Goal: Transaction & Acquisition: Purchase product/service

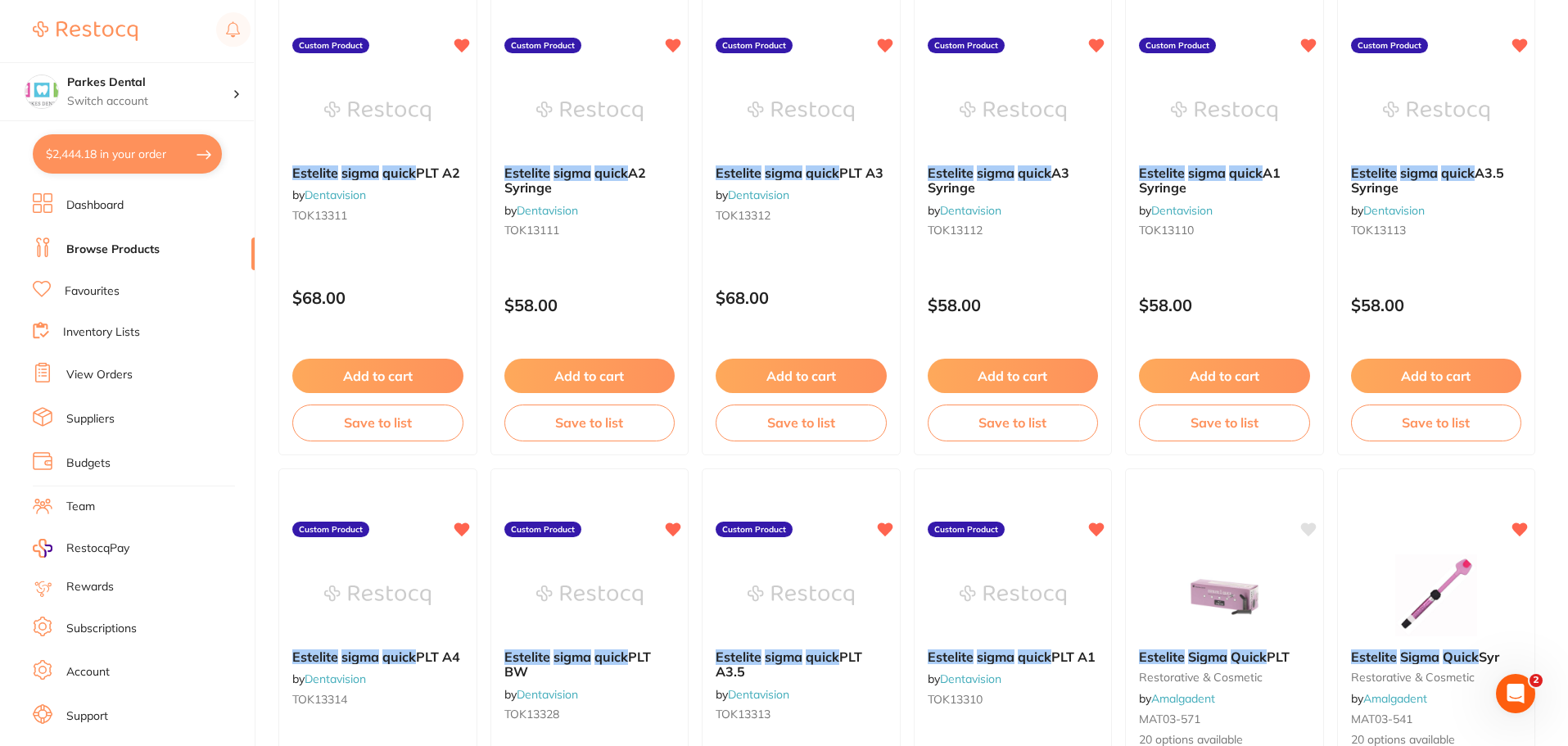
click at [106, 153] on button "$2,444.18 in your order" at bounding box center [127, 154] width 189 height 39
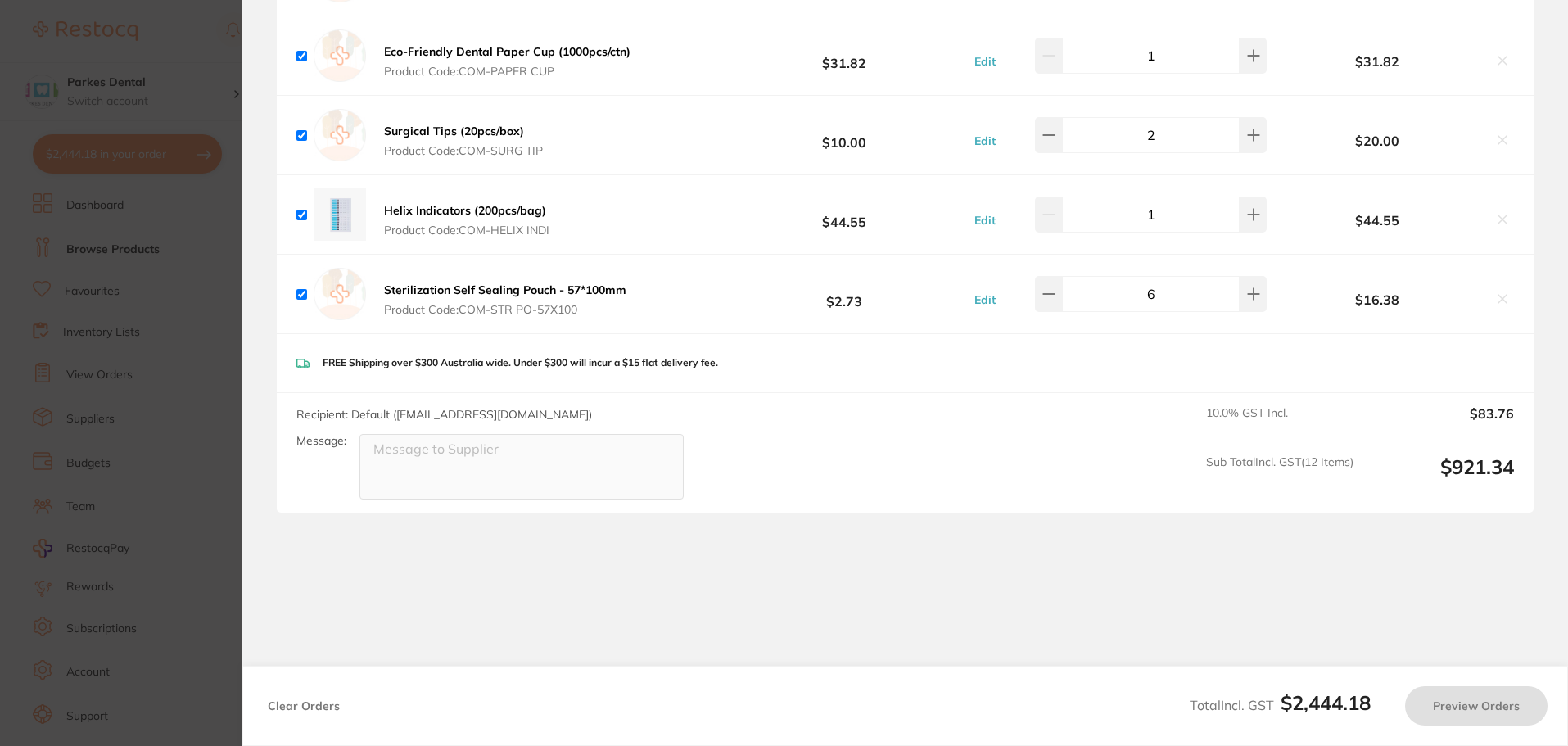
checkbox input "true"
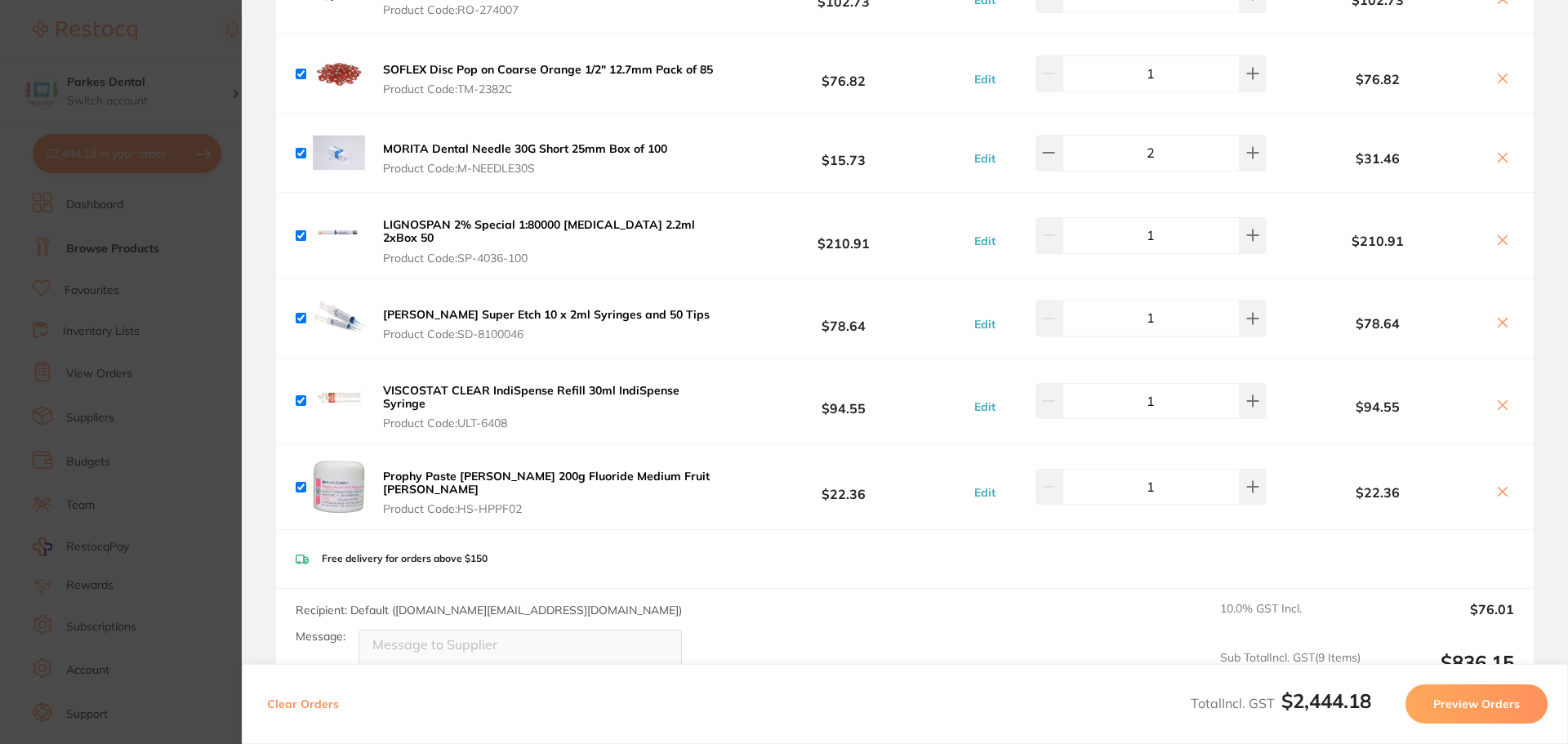
scroll to position [1294, 0]
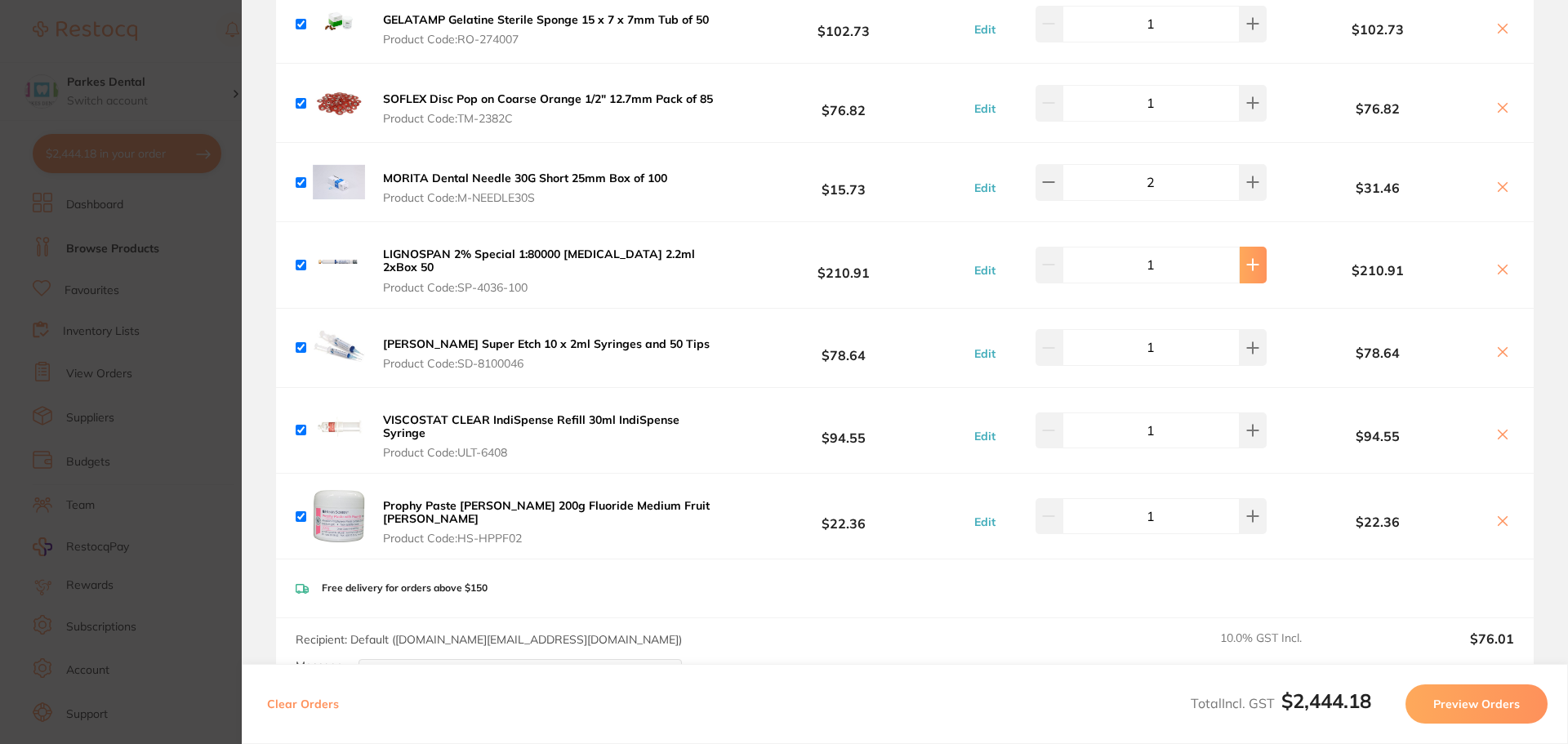
click at [1253, 247] on button at bounding box center [1253, 264] width 27 height 36
type input "2"
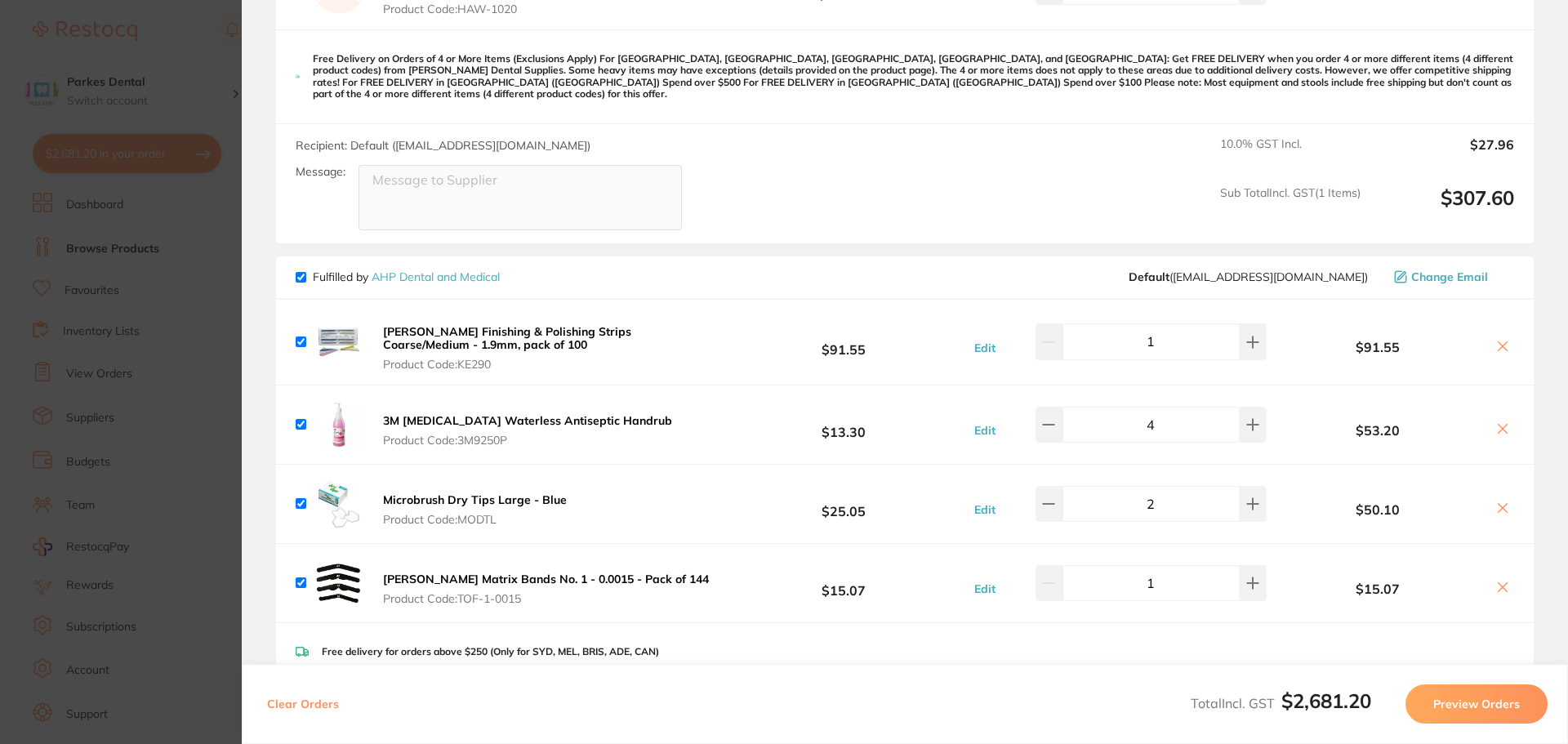
scroll to position [0, 0]
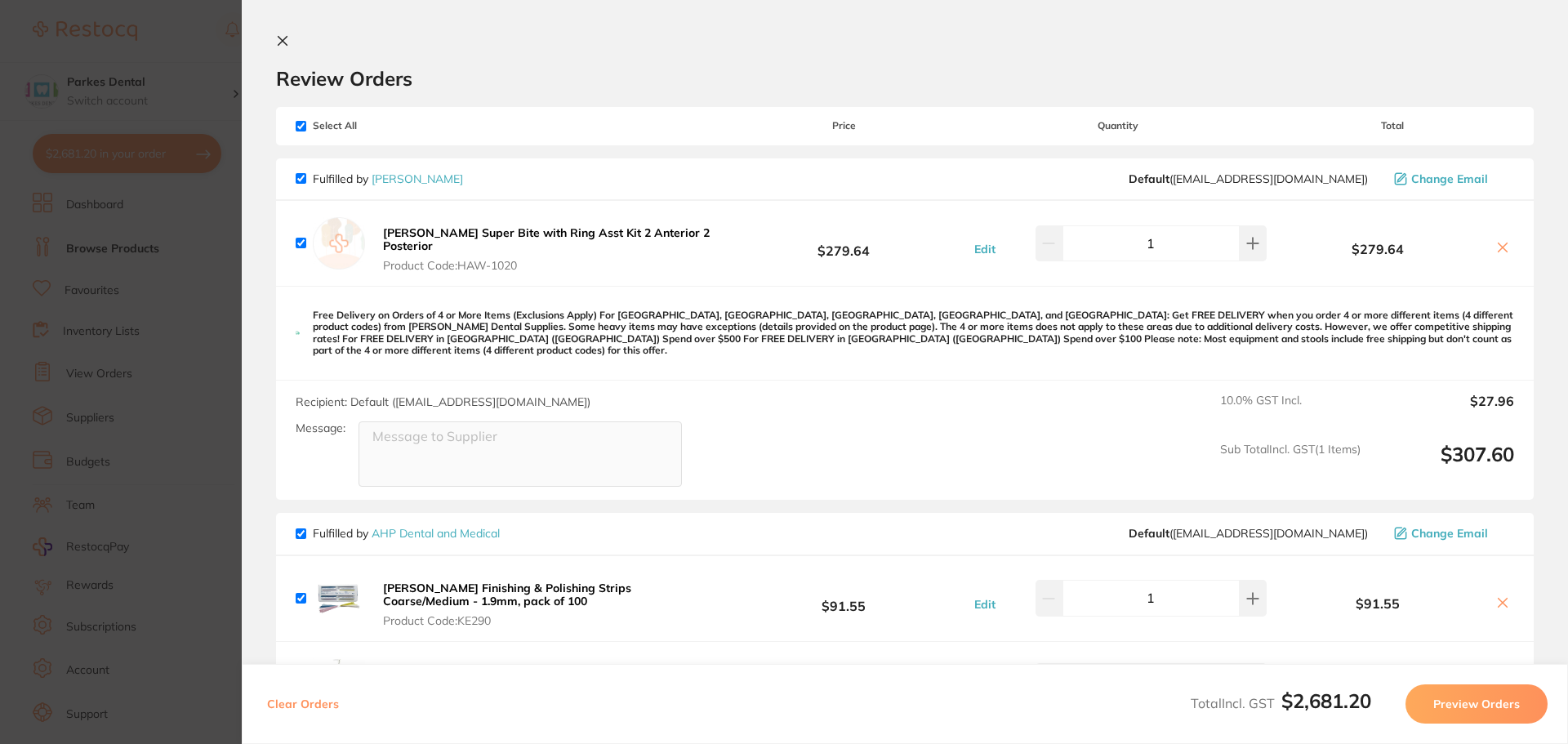
drag, startPoint x: 130, startPoint y: 316, endPoint x: 141, endPoint y: 309, distance: 13.0
click at [129, 316] on section "Update RRP Set your pre negotiated price for this item. Item Agreed RRP (excl. …" at bounding box center [784, 372] width 1568 height 744
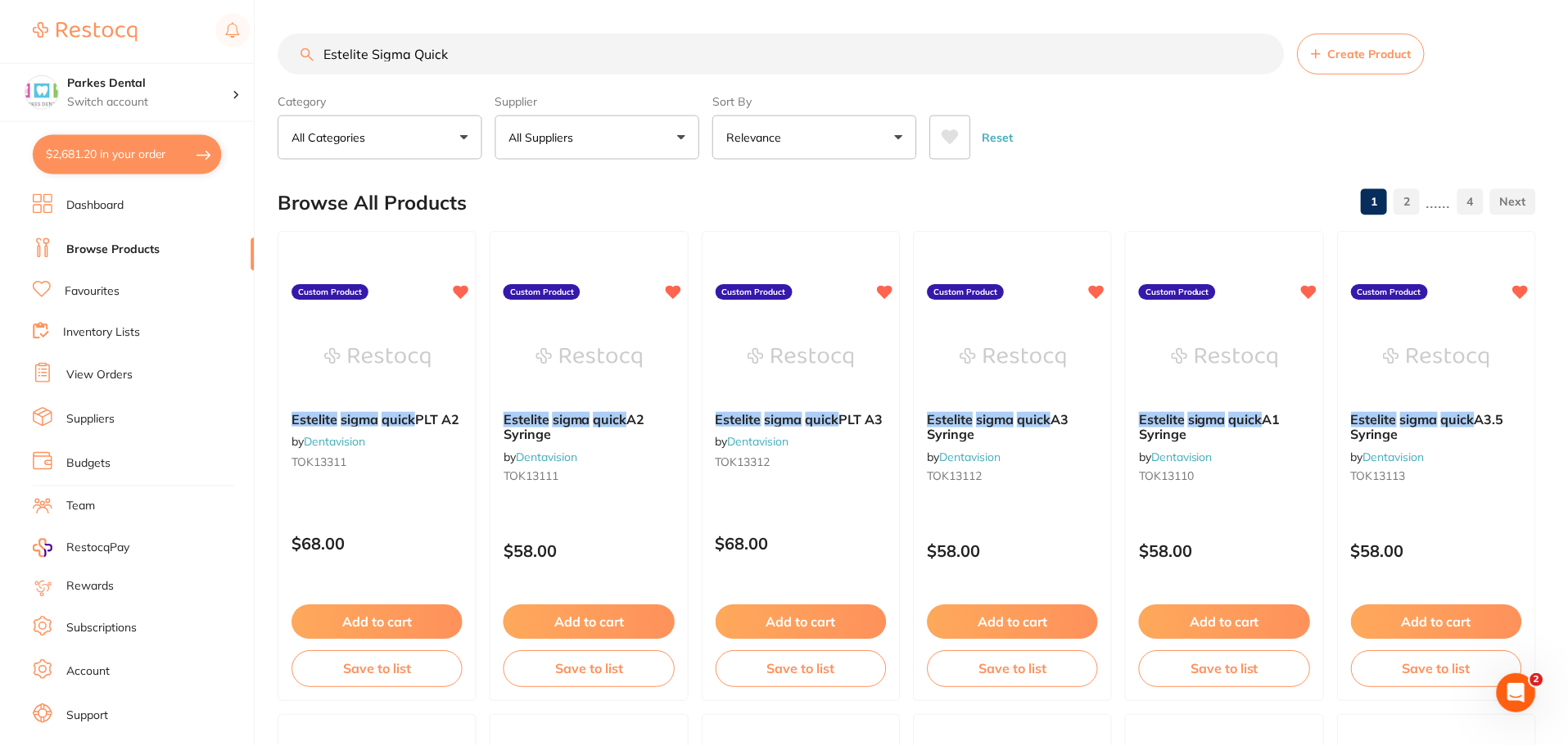
scroll to position [247, 0]
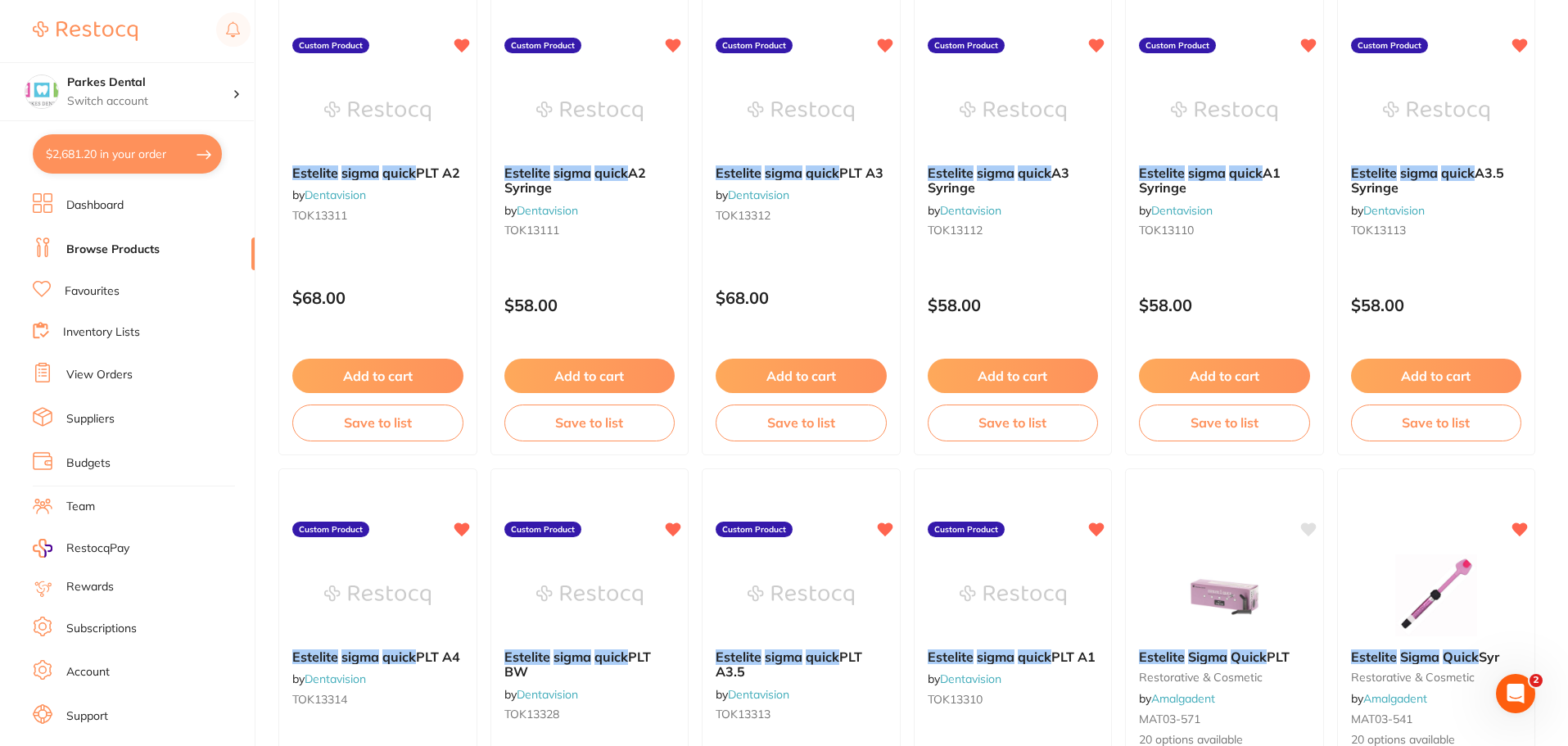
click at [116, 255] on link "Browse Products" at bounding box center [112, 250] width 93 height 17
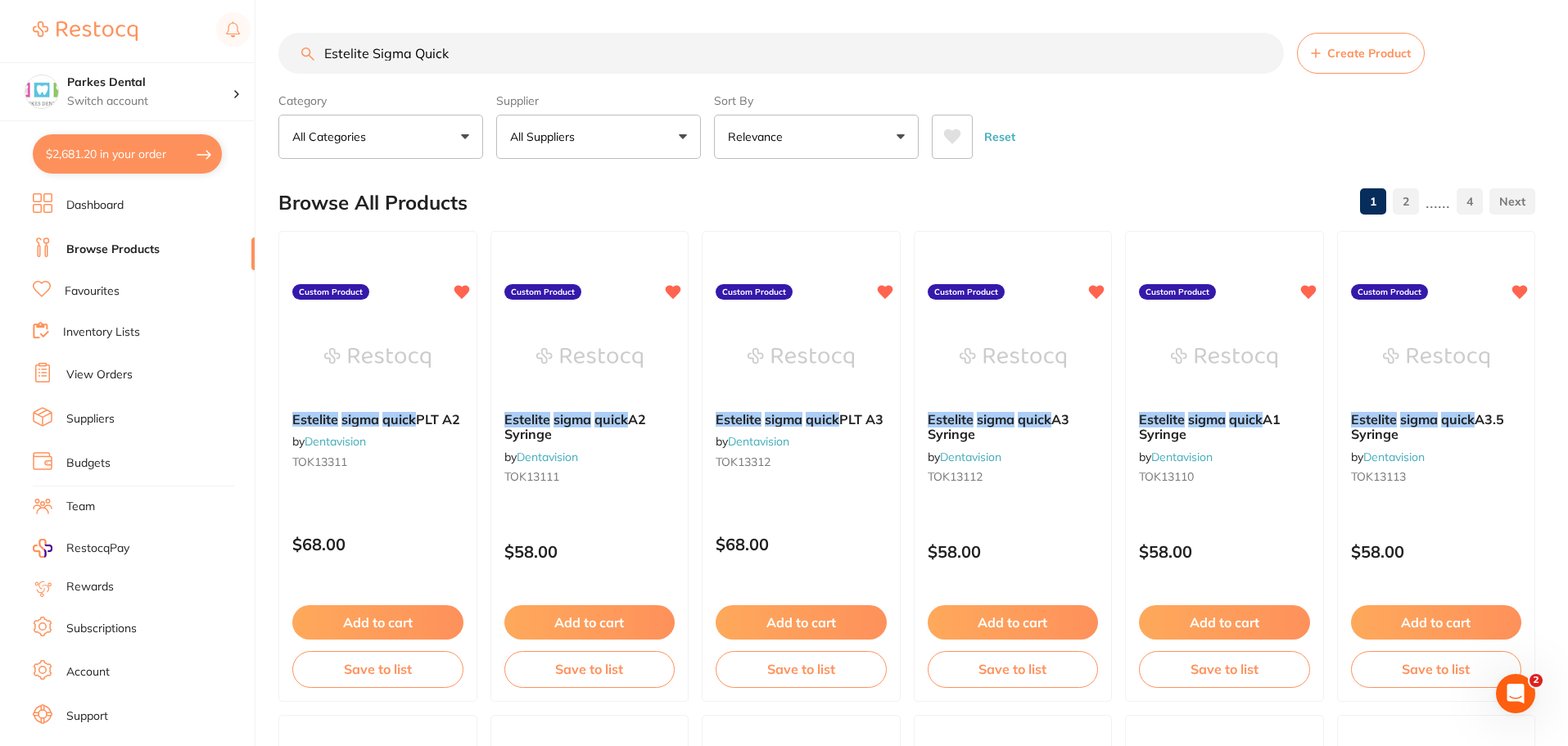
click at [537, 49] on input "Estelite Sigma Quick" at bounding box center [781, 53] width 1005 height 41
drag, startPoint x: 537, startPoint y: 49, endPoint x: 283, endPoint y: 60, distance: 254.2
click at [283, 60] on input "Estelite Sigma Quick" at bounding box center [781, 53] width 1005 height 41
type input "sutures"
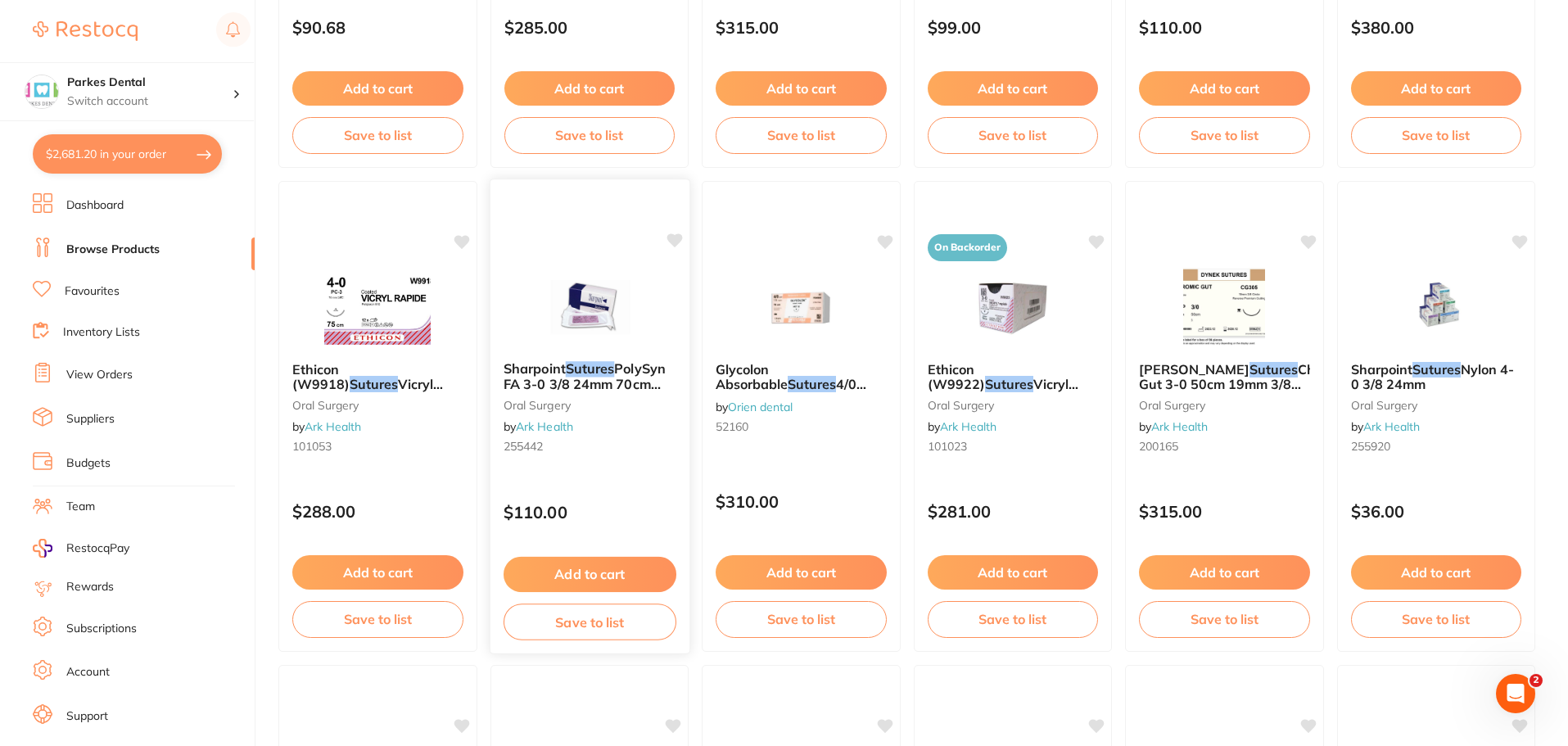
scroll to position [2621, 0]
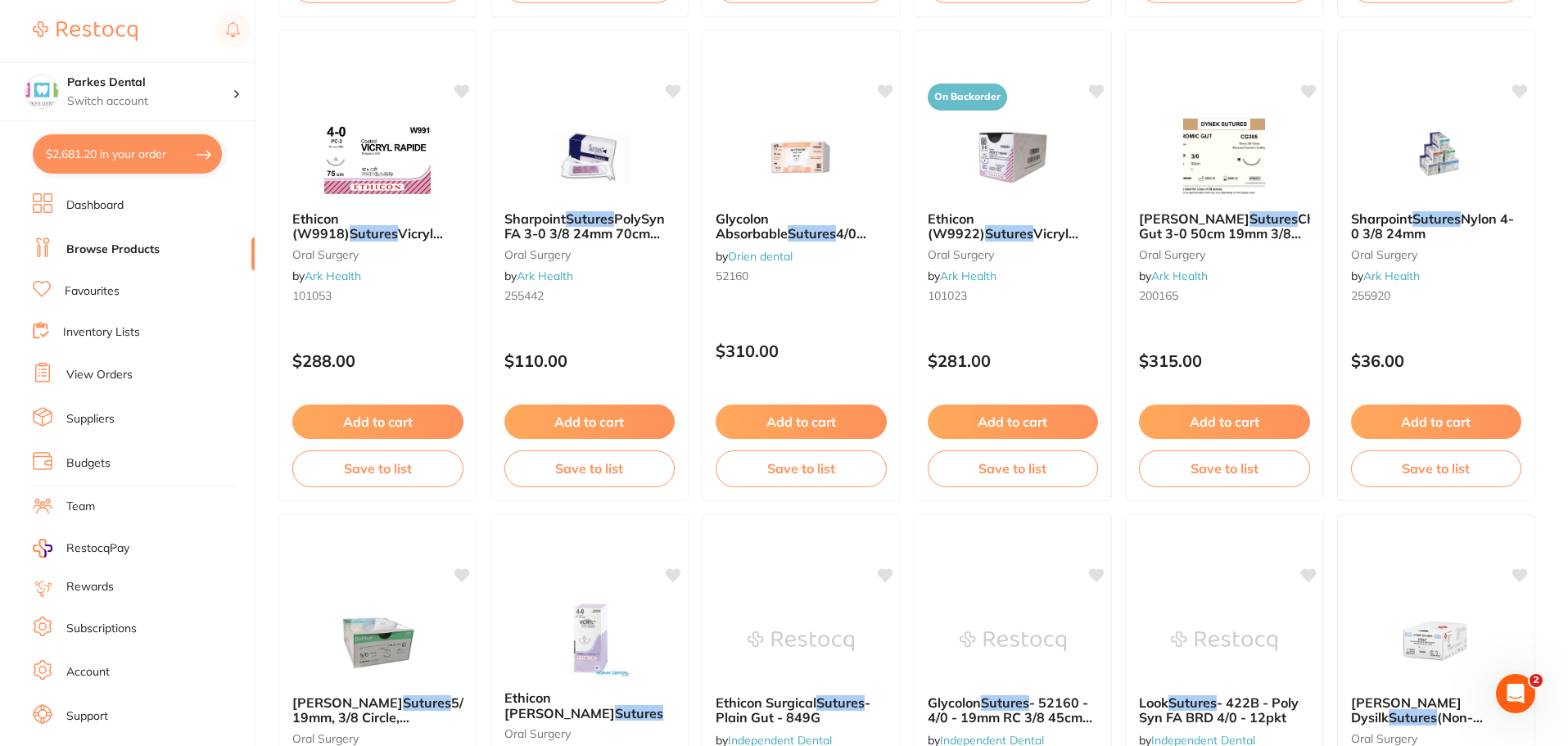
click at [96, 382] on link "View Orders" at bounding box center [99, 375] width 66 height 17
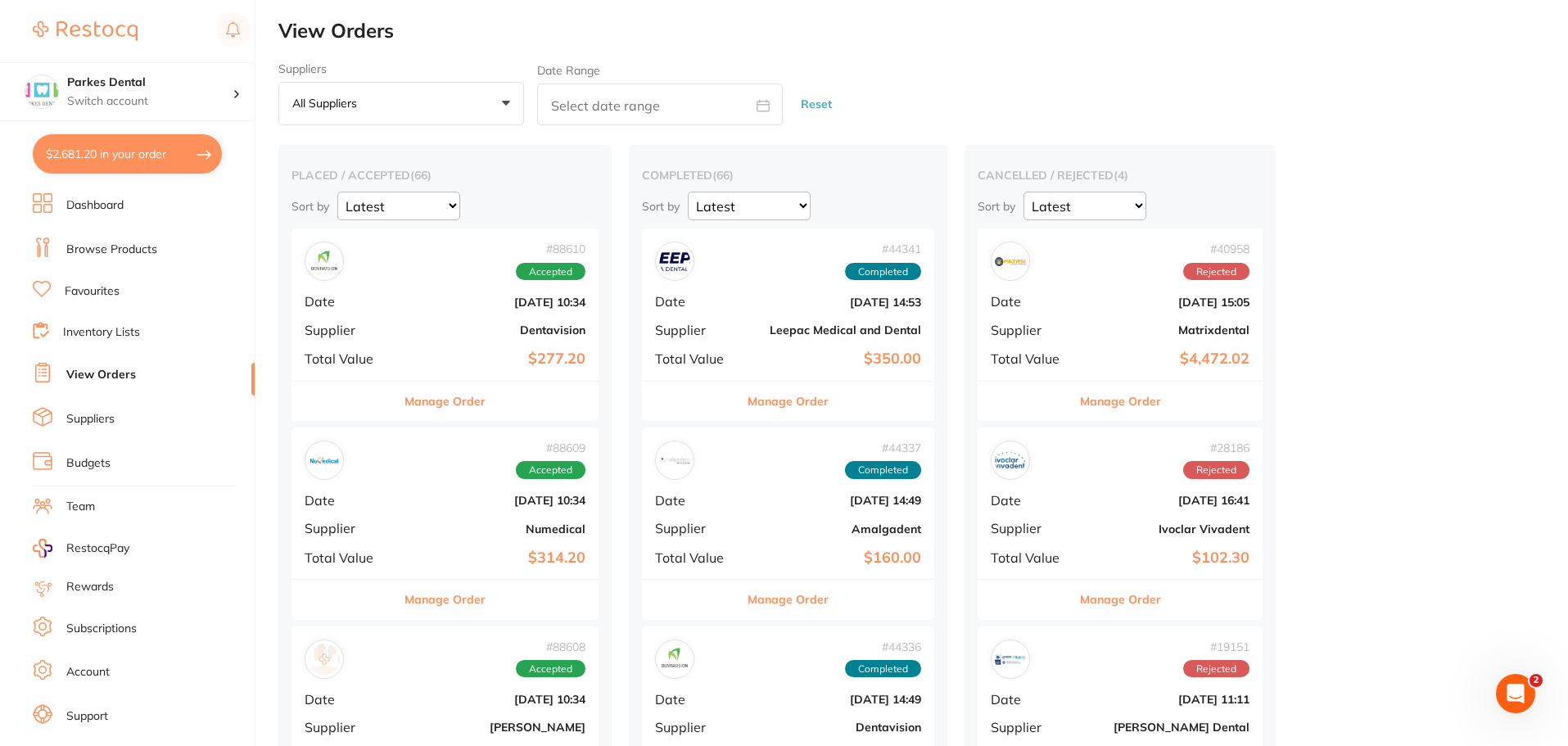
click at [141, 250] on link "Browse Products" at bounding box center [112, 250] width 91 height 17
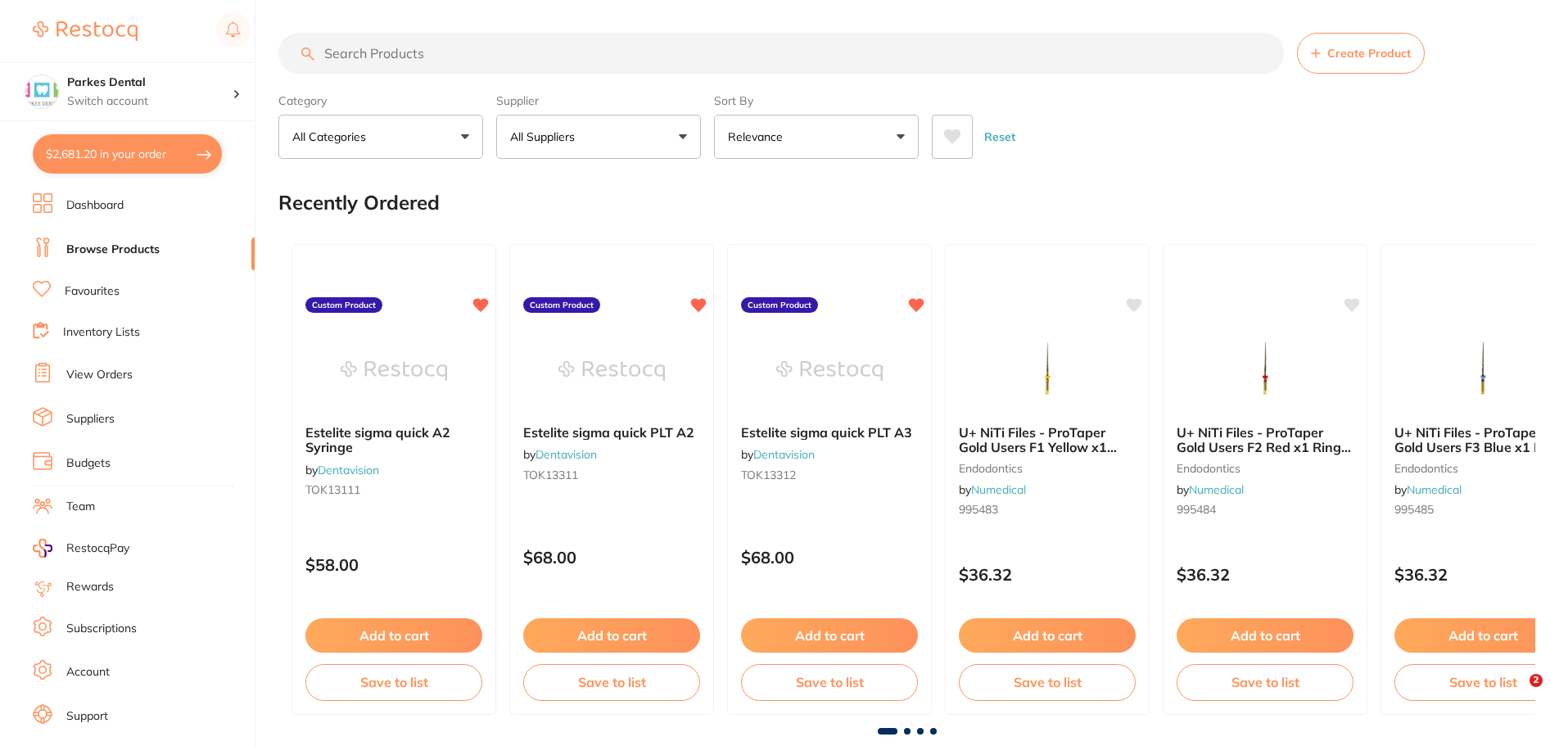
click at [569, 62] on input "search" at bounding box center [781, 53] width 1005 height 41
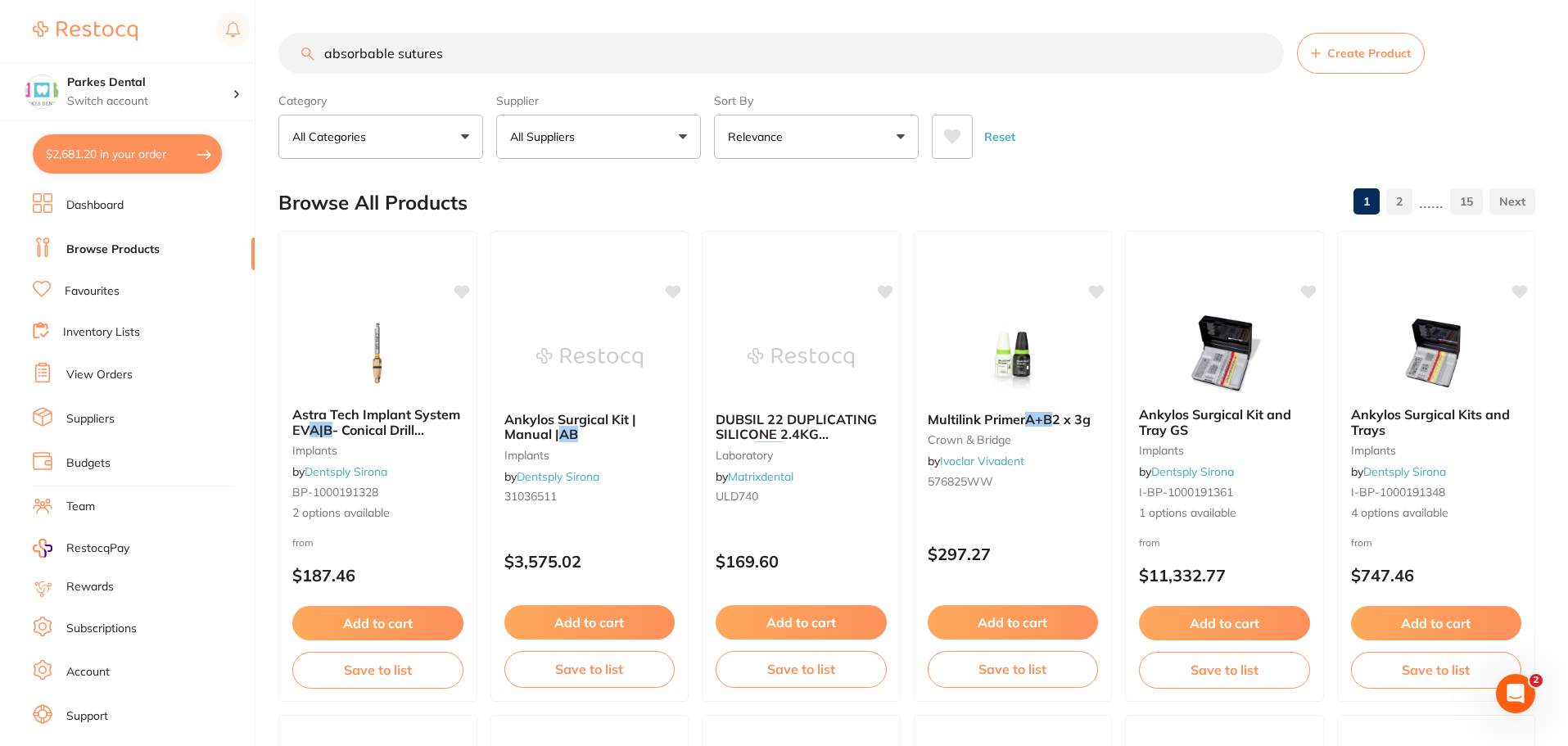
type input "absorbable sutures"
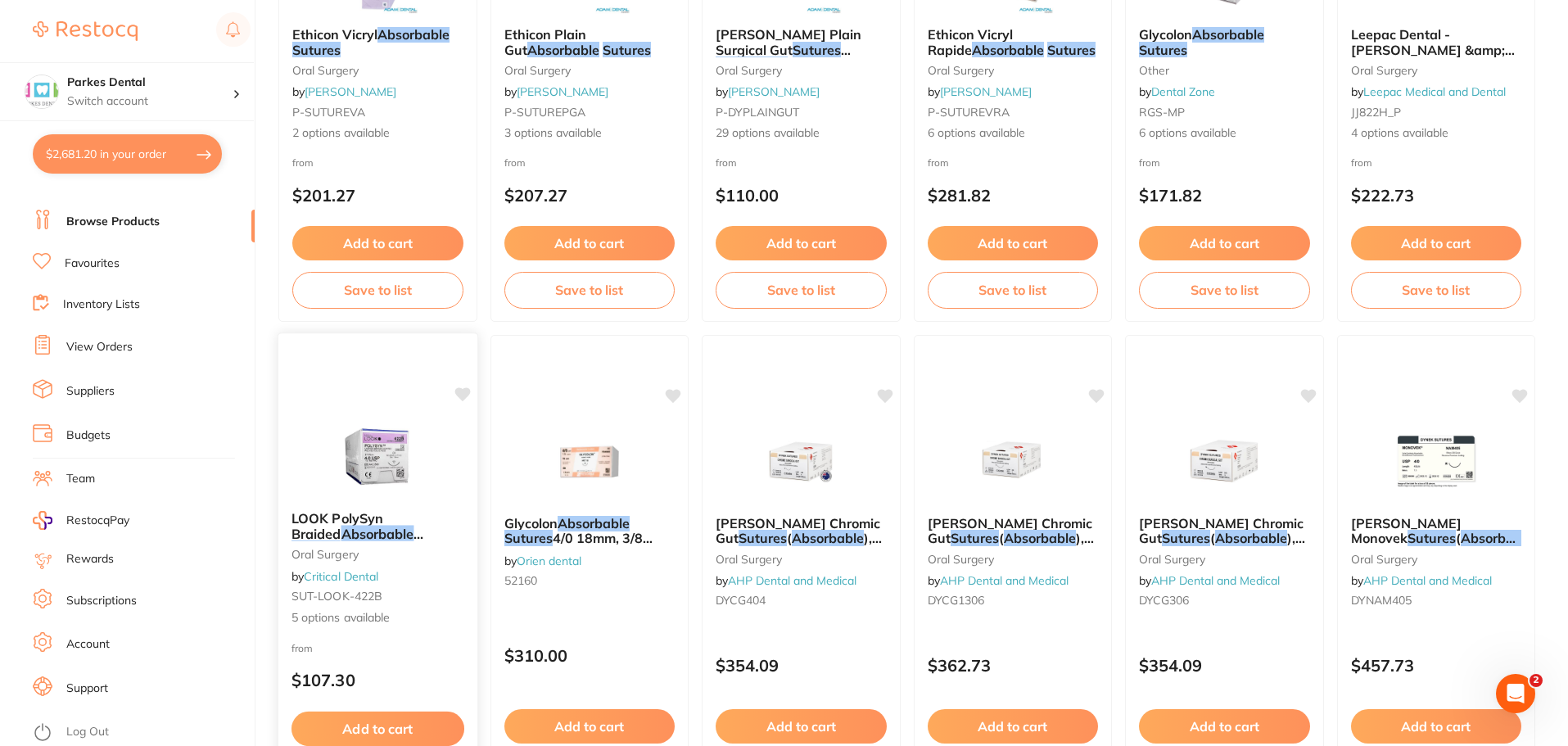
scroll to position [410, 0]
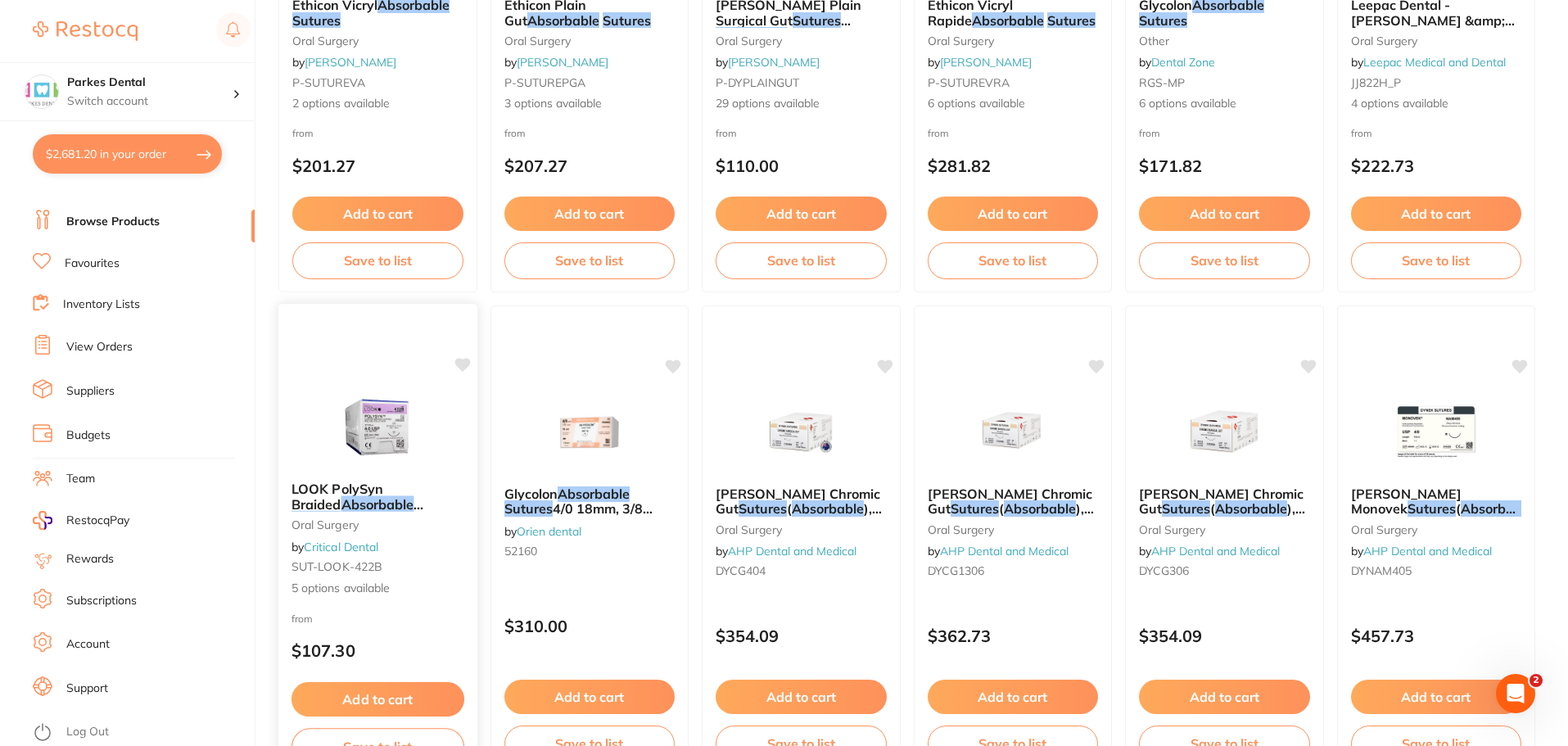
click at [435, 695] on button "Add to cart" at bounding box center [378, 700] width 173 height 35
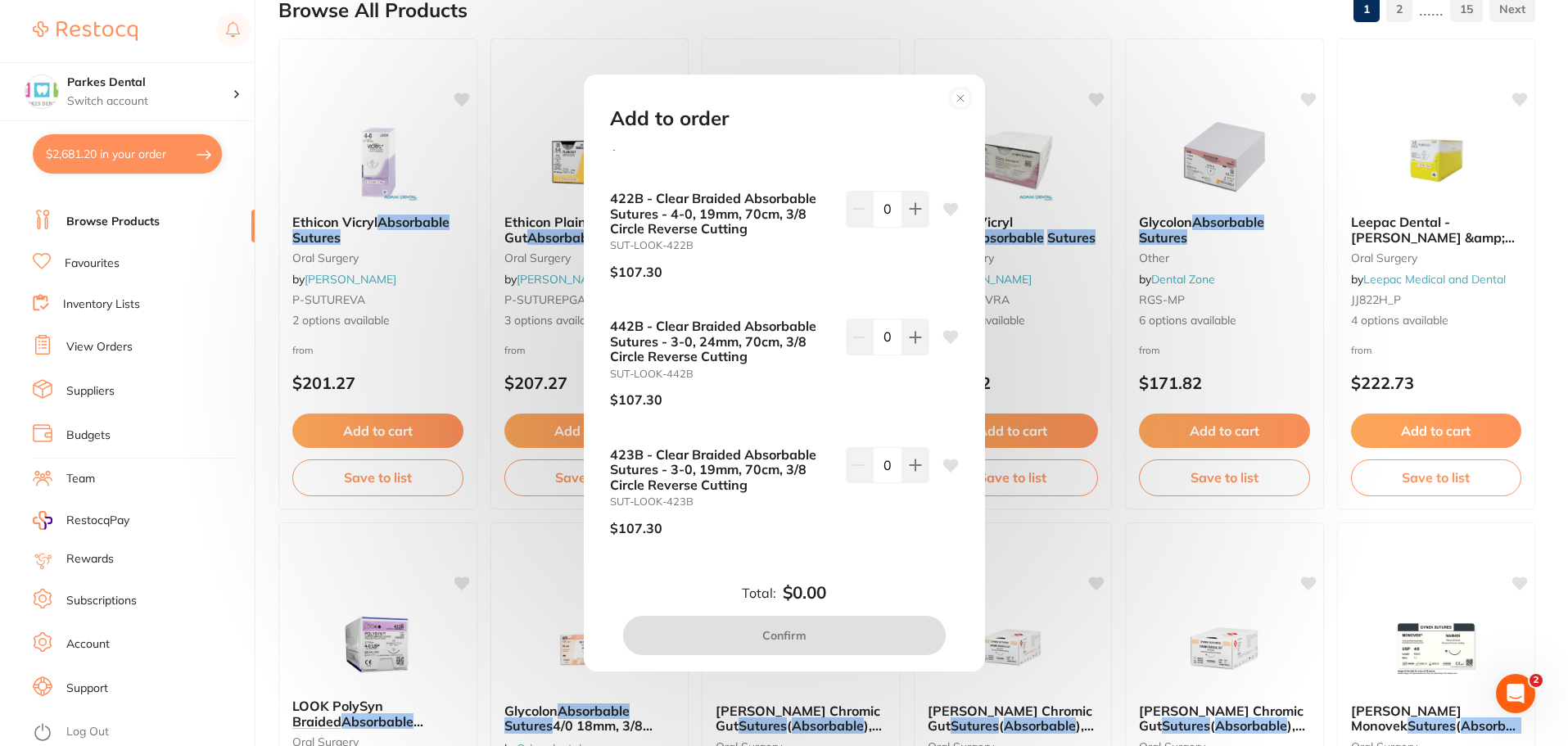
scroll to position [164, 0]
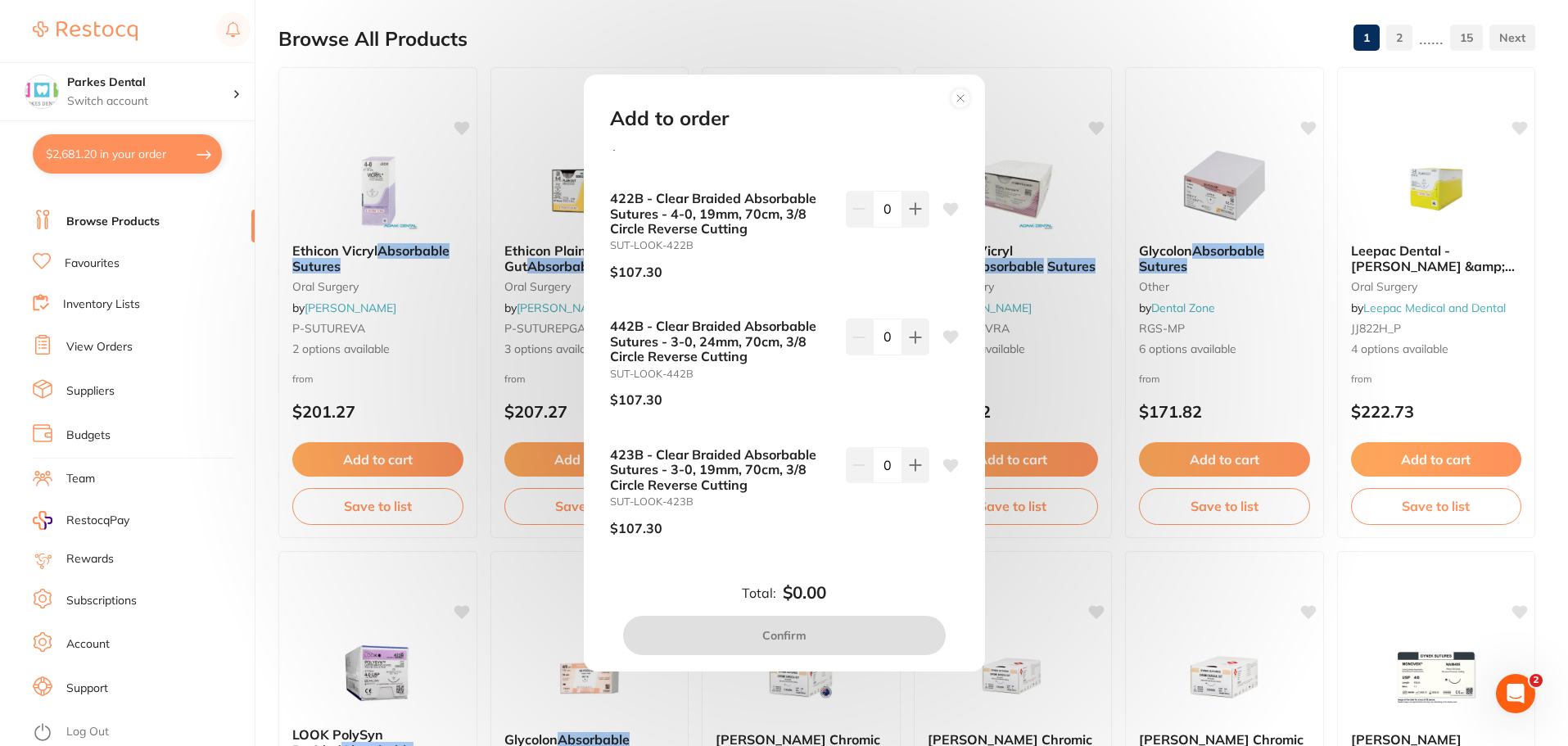
click at [281, 633] on div "Add to order 421B - Clear Braided Absorbable Sutures - 5-0, 19mm, 70cm, 3/8 Cir…" at bounding box center [784, 373] width 1568 height 746
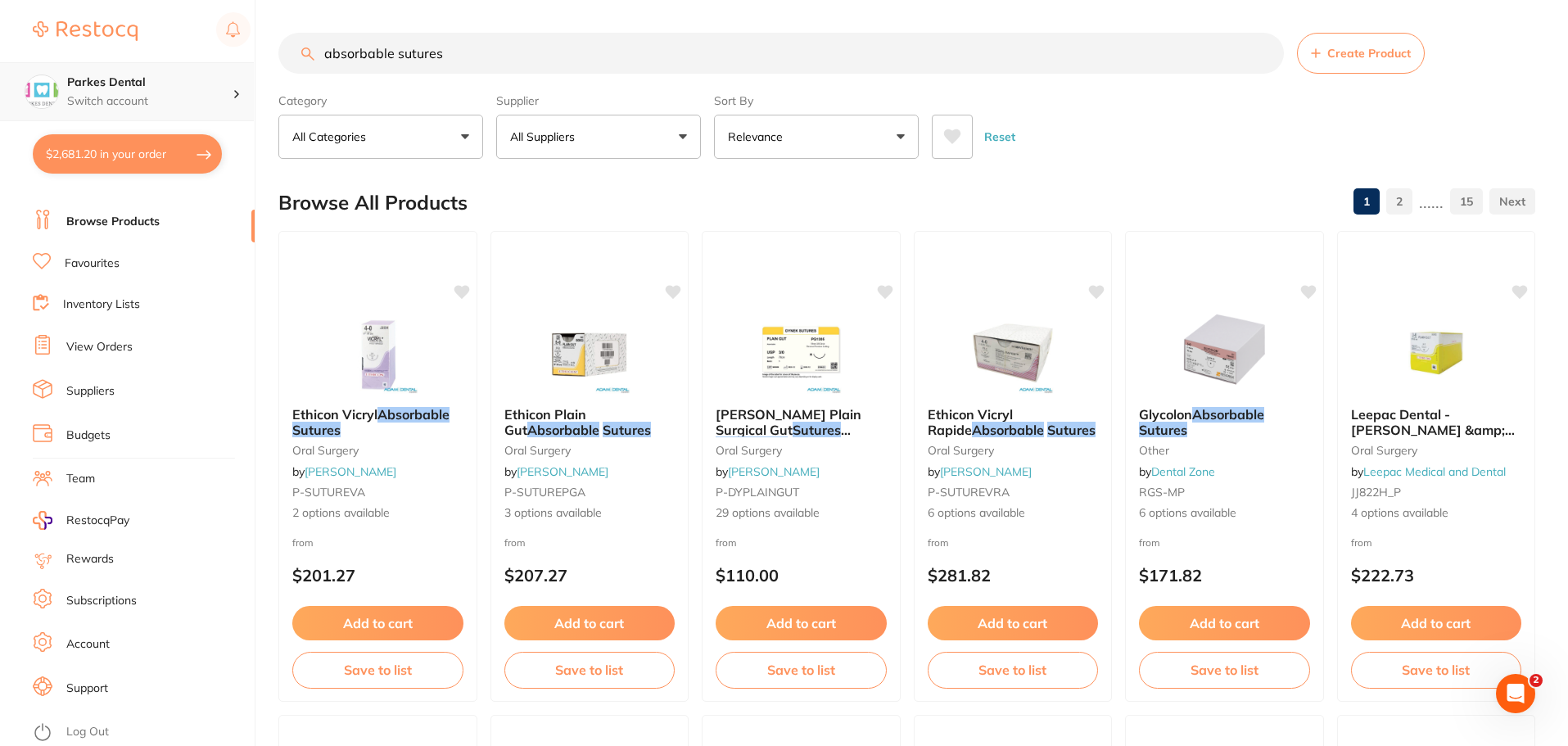
scroll to position [1, 0]
drag, startPoint x: 514, startPoint y: 60, endPoint x: 229, endPoint y: 67, distance: 285.1
click at [229, 65] on div "$2,681.20 Parkes Dental Switch account Parkes Dental United Pty Ltd Parkes Dent…" at bounding box center [784, 373] width 1568 height 746
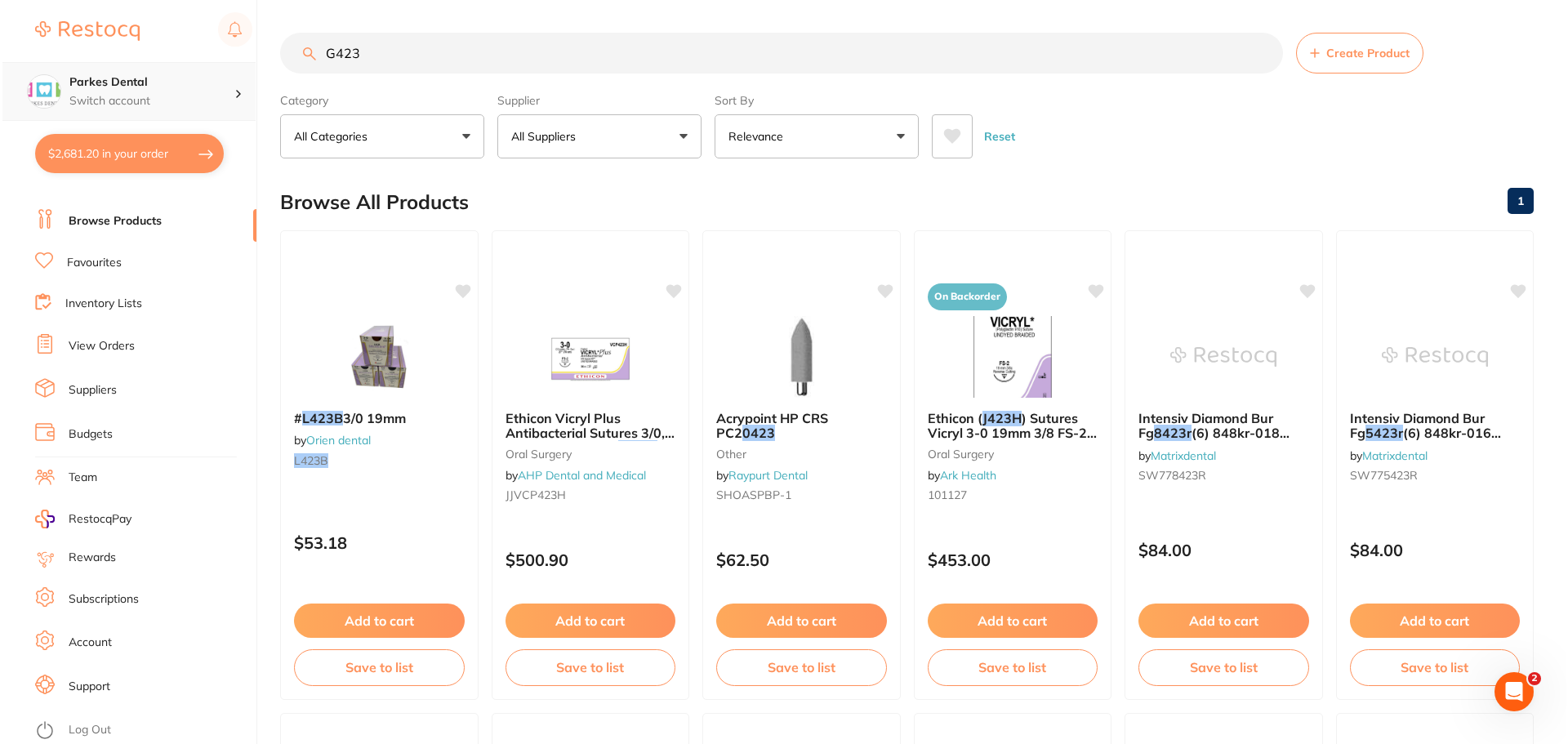
scroll to position [0, 0]
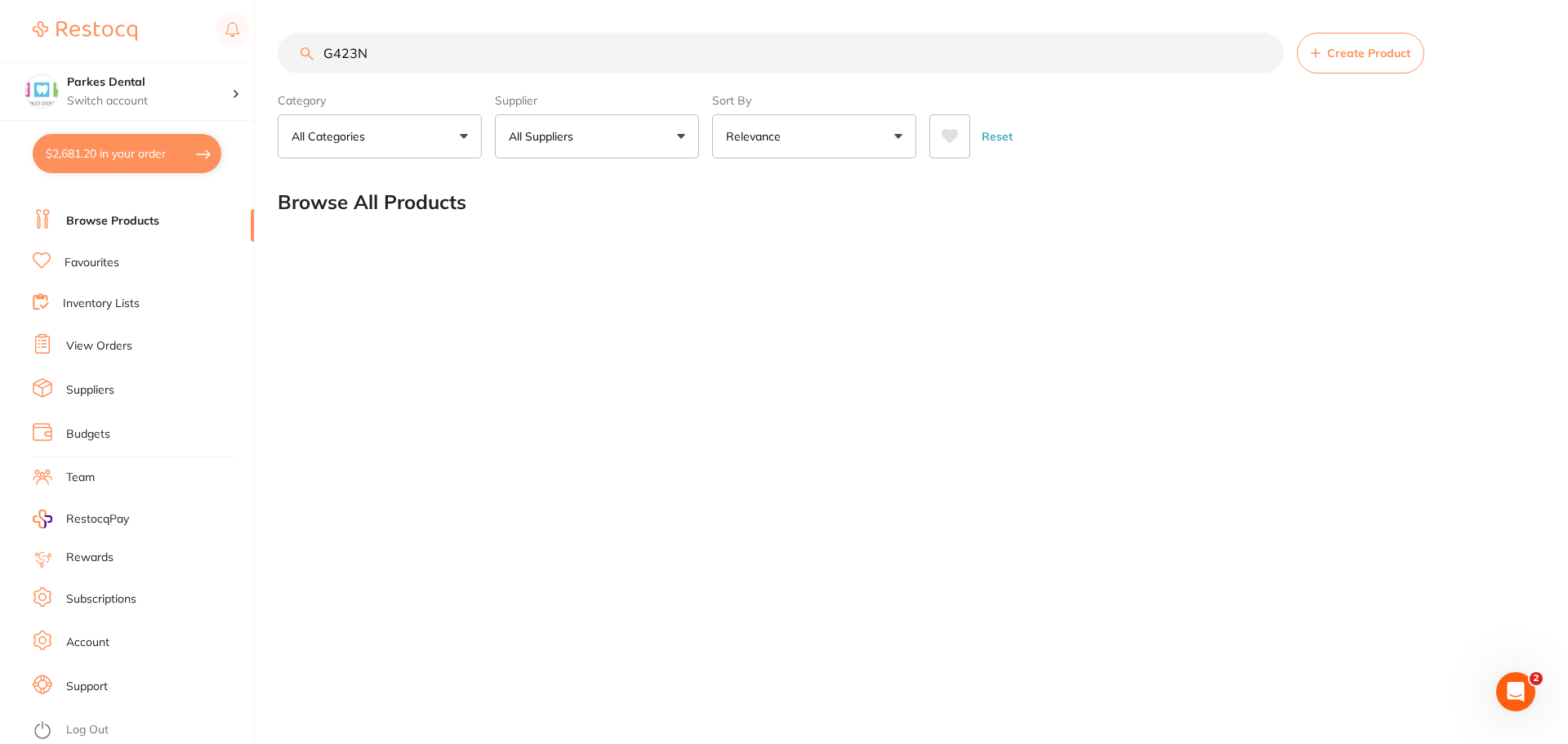
click at [1052, 57] on input "G423N" at bounding box center [781, 53] width 1006 height 41
type input "G423N"
drag, startPoint x: 398, startPoint y: 68, endPoint x: 217, endPoint y: 46, distance: 182.3
click at [217, 46] on div "$2,681.20 Parkes Dental Switch account Parkes Dental United Pty Ltd Parkes Dent…" at bounding box center [784, 372] width 1568 height 744
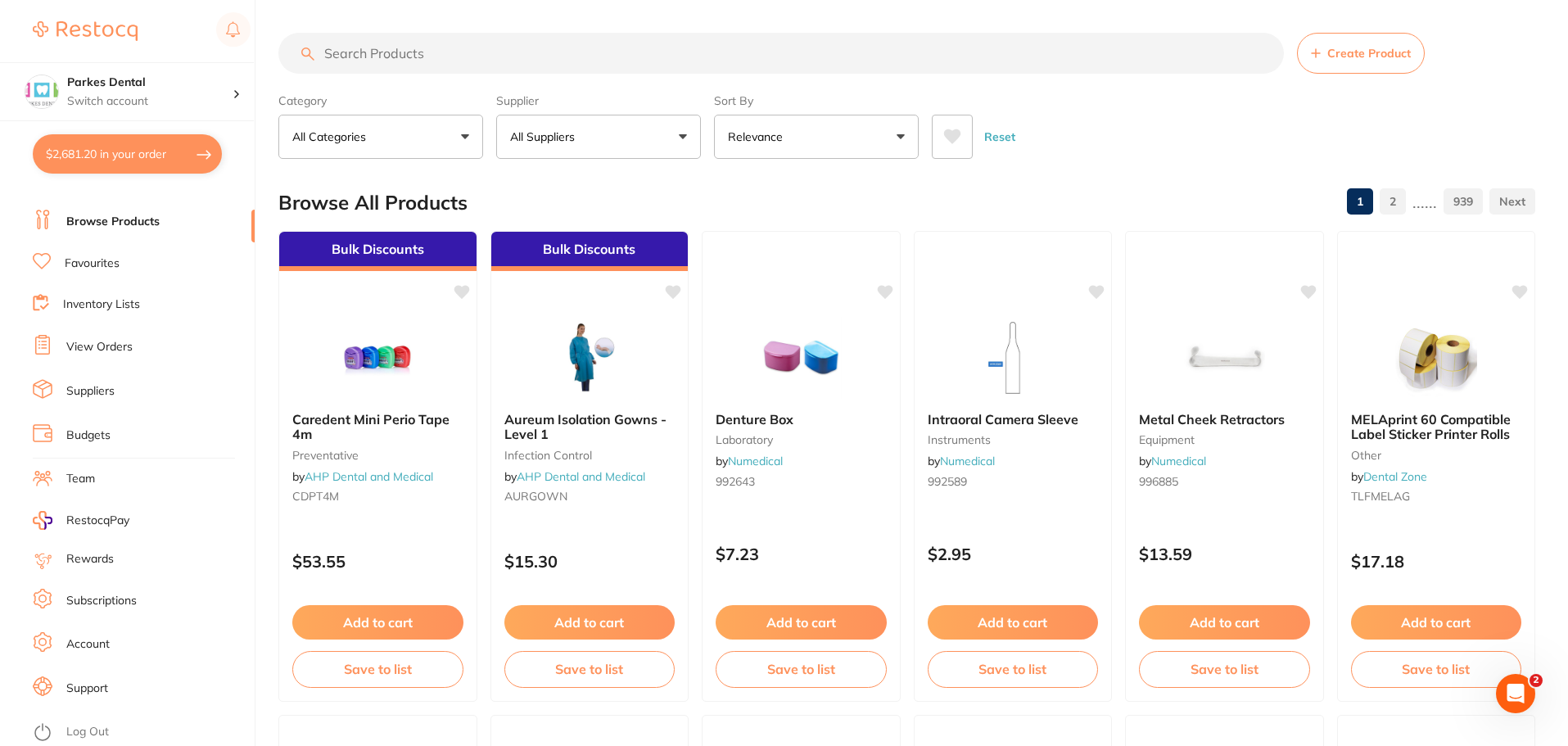
click at [435, 44] on input "search" at bounding box center [781, 53] width 1005 height 41
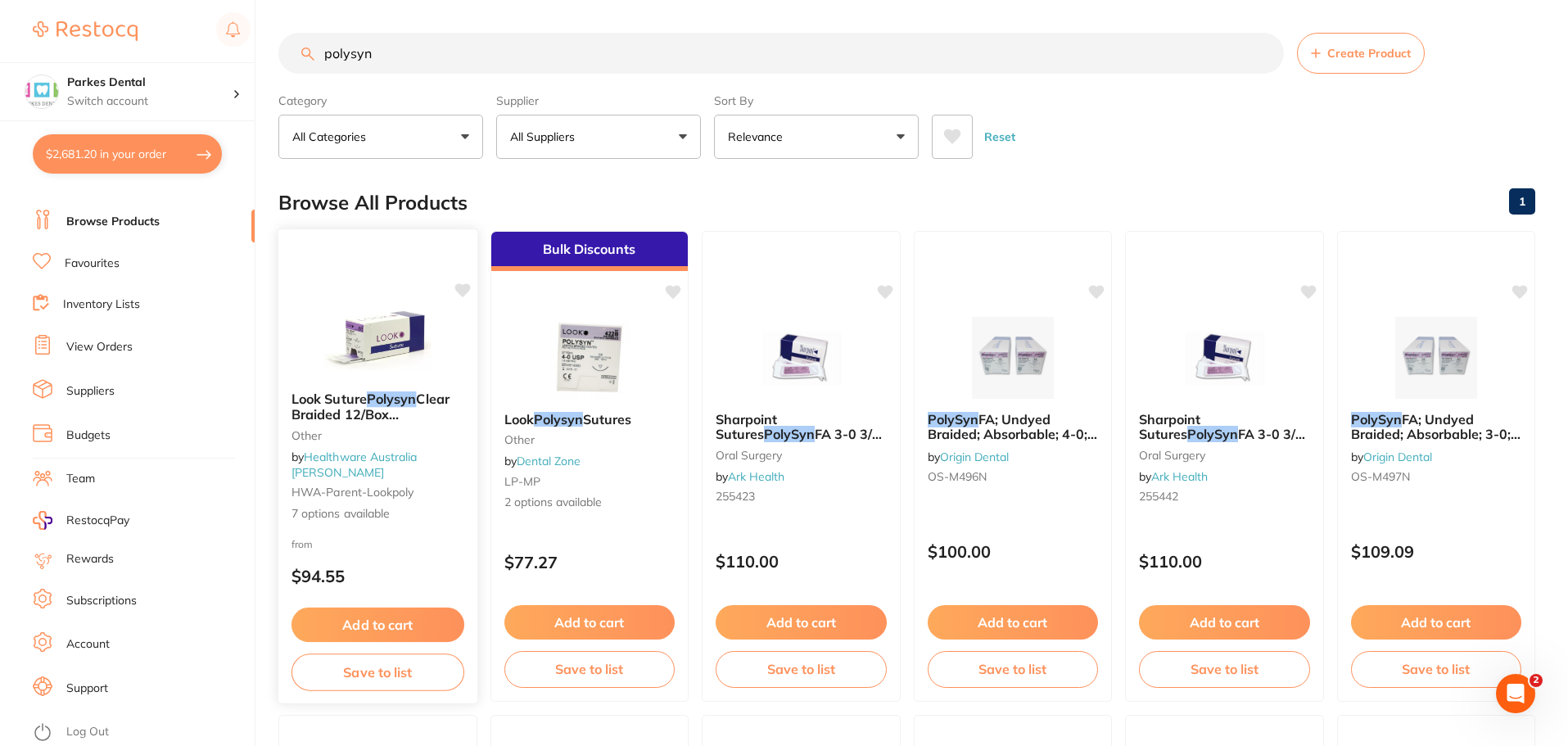
type input "polysyn"
click at [433, 327] on div at bounding box center [378, 336] width 199 height 83
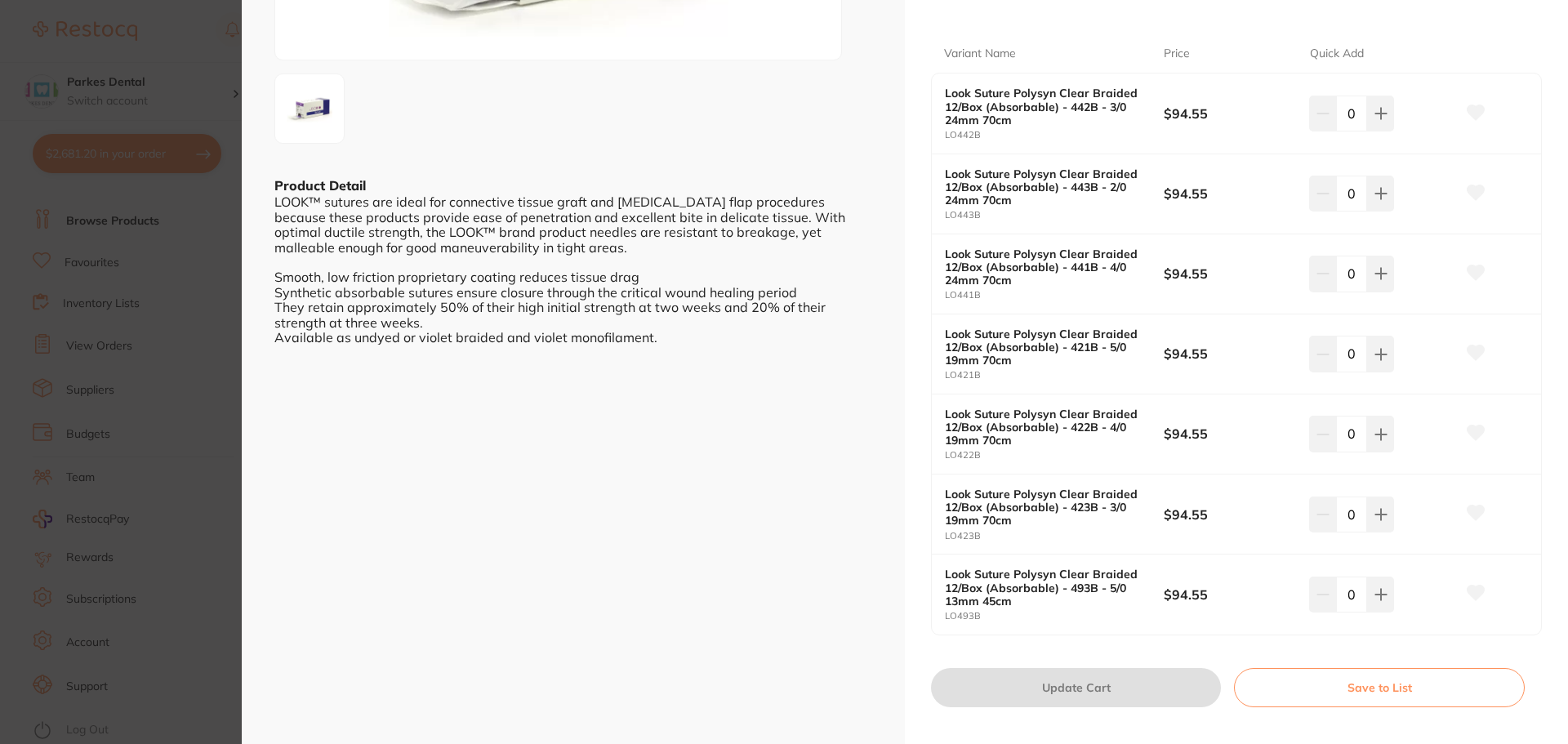
scroll to position [326, 0]
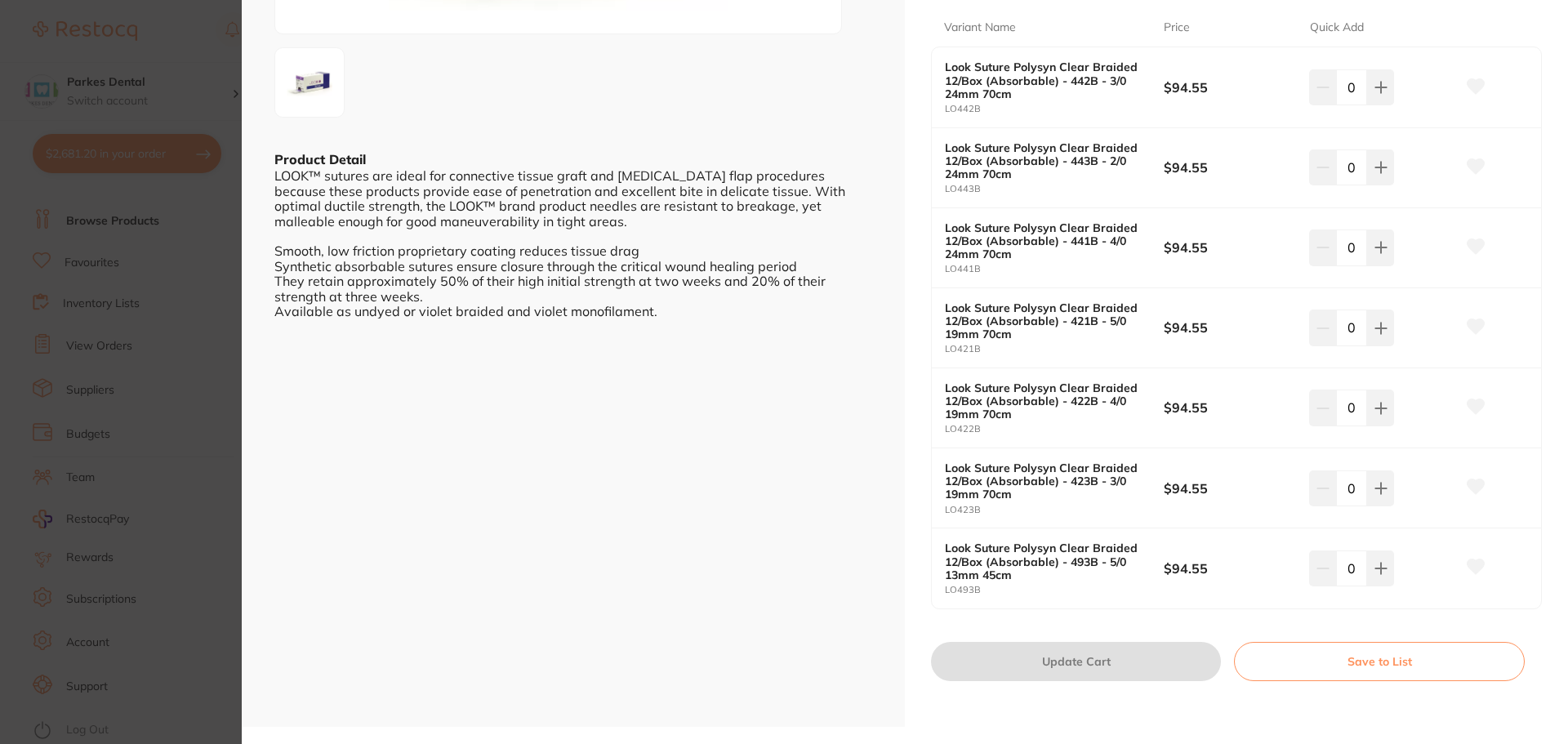
click at [211, 502] on section "Look Suture Polysyn Clear Braided 12/Box (Absorbable) other by Healthware Austr…" at bounding box center [784, 372] width 1568 height 744
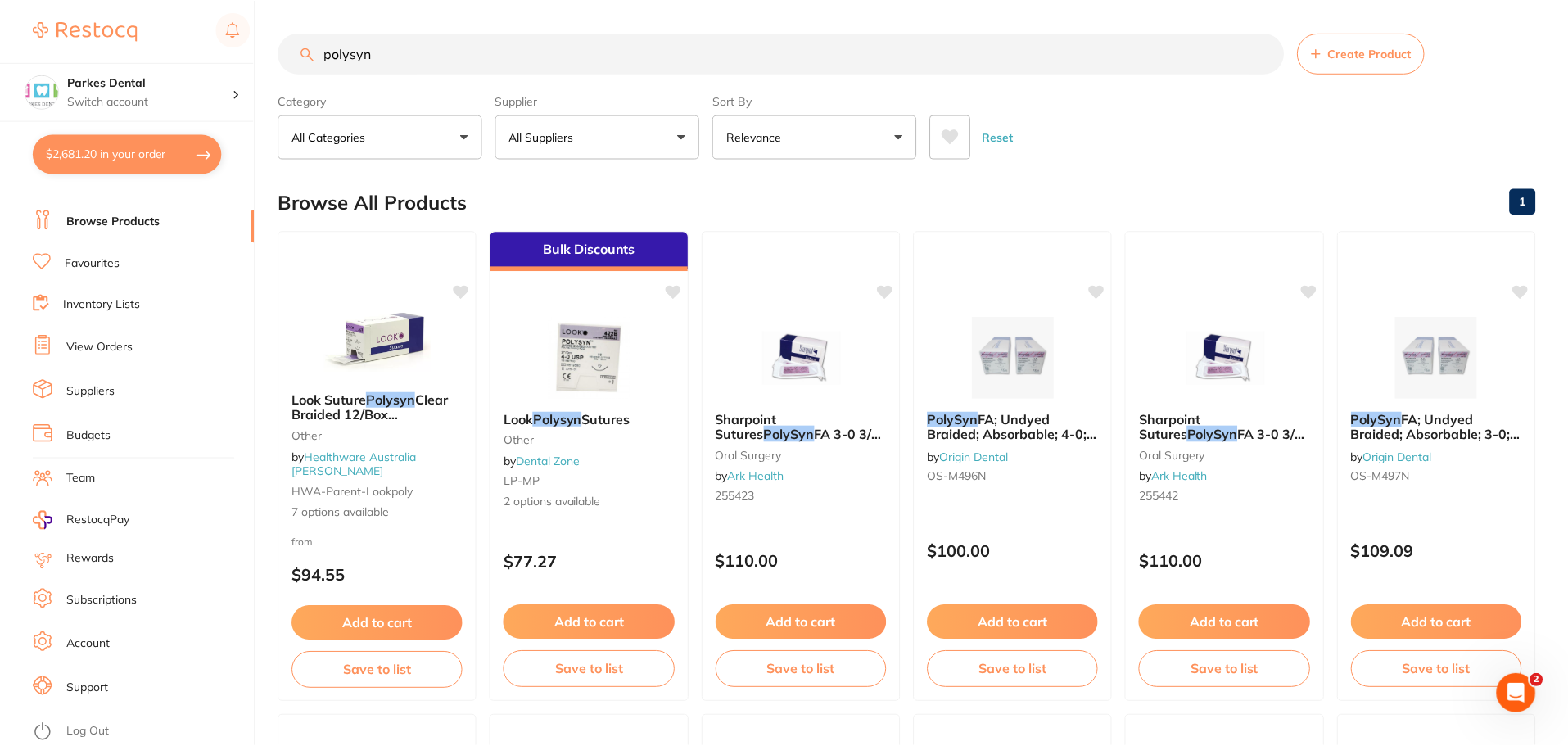
scroll to position [5, 0]
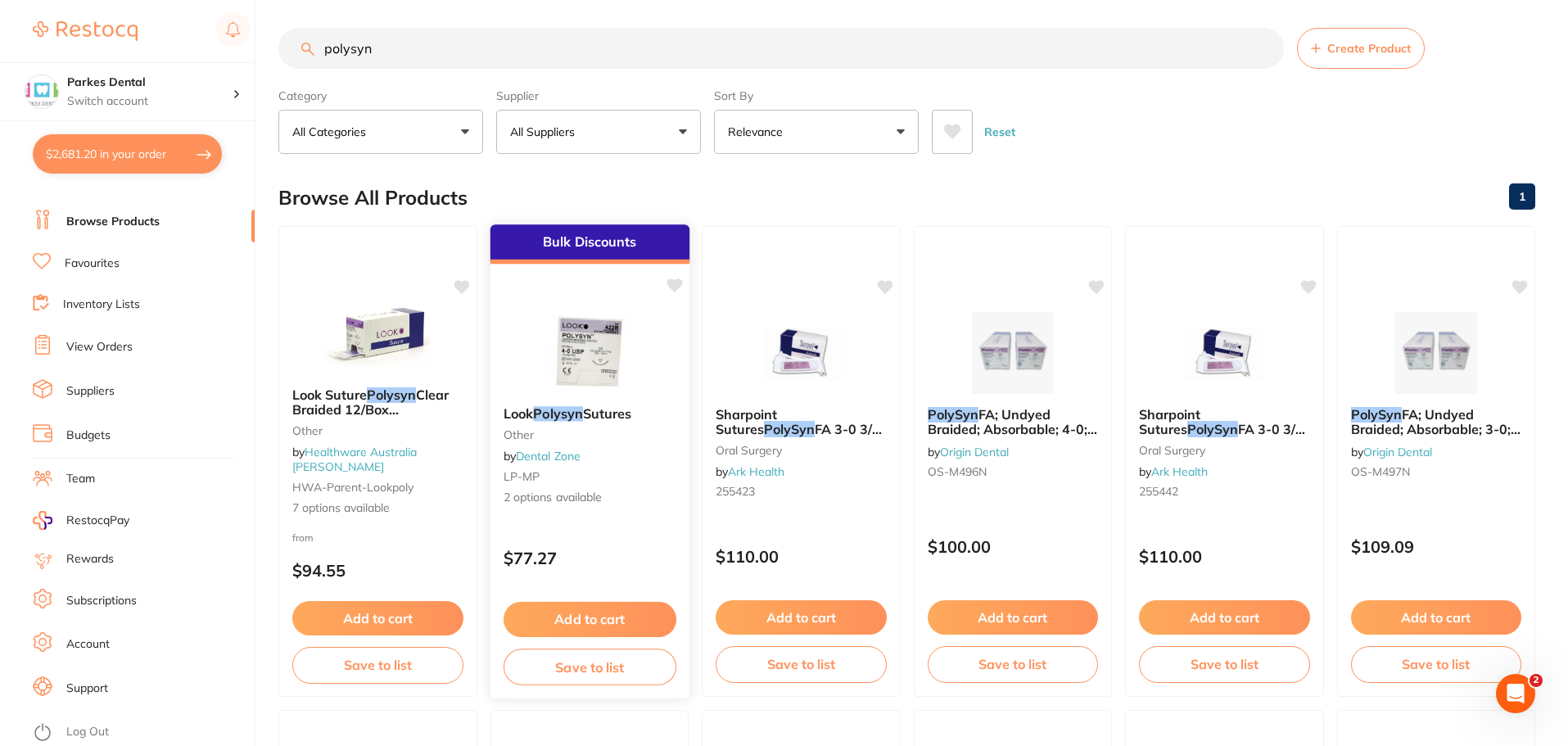
click at [640, 352] on img at bounding box center [589, 352] width 107 height 83
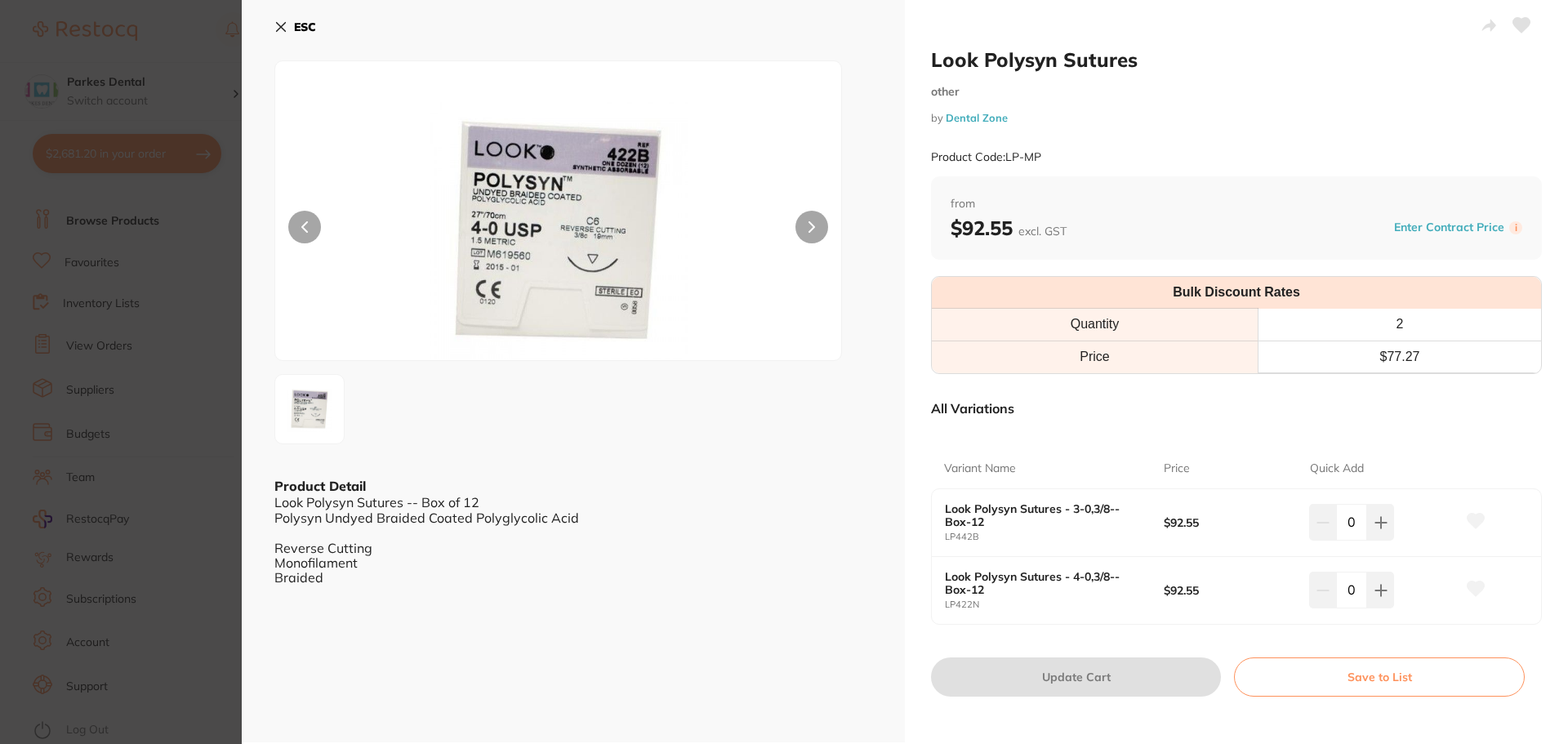
click at [209, 569] on section "Look Polysyn Sutures other by Dental Zone Product Code: LP-MP ESC Product Detai…" at bounding box center [784, 372] width 1568 height 744
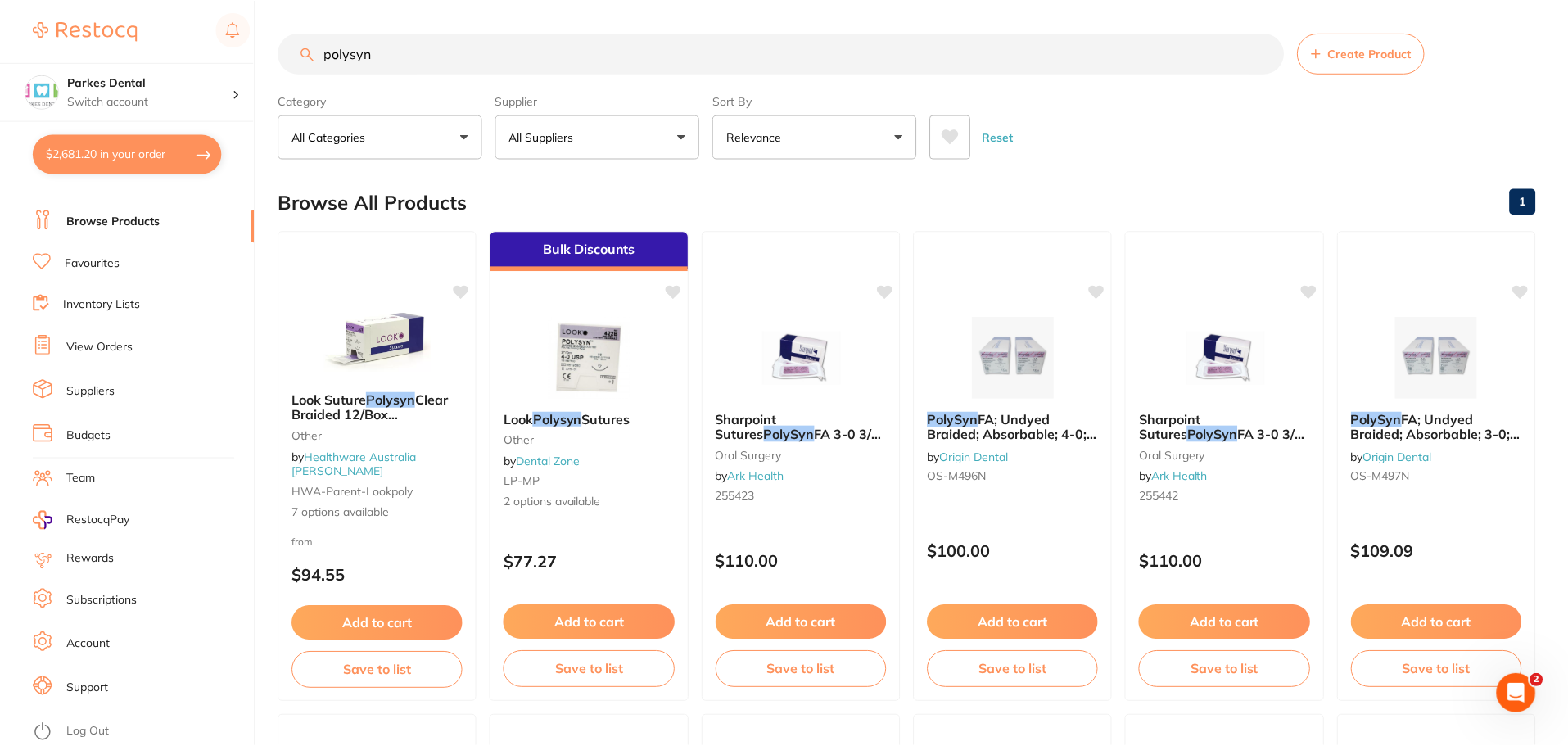
scroll to position [5, 0]
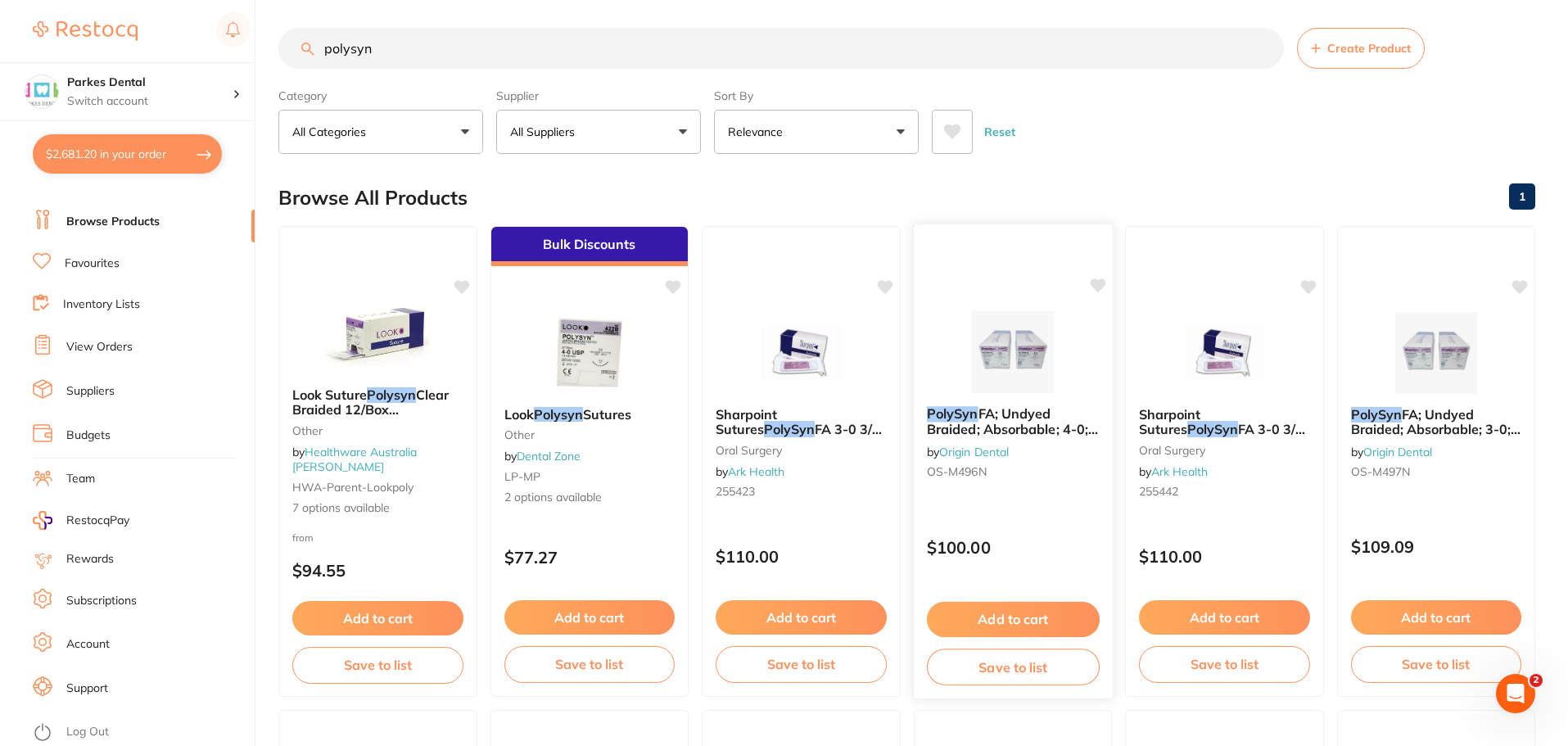
click at [1086, 384] on div at bounding box center [1012, 352] width 199 height 83
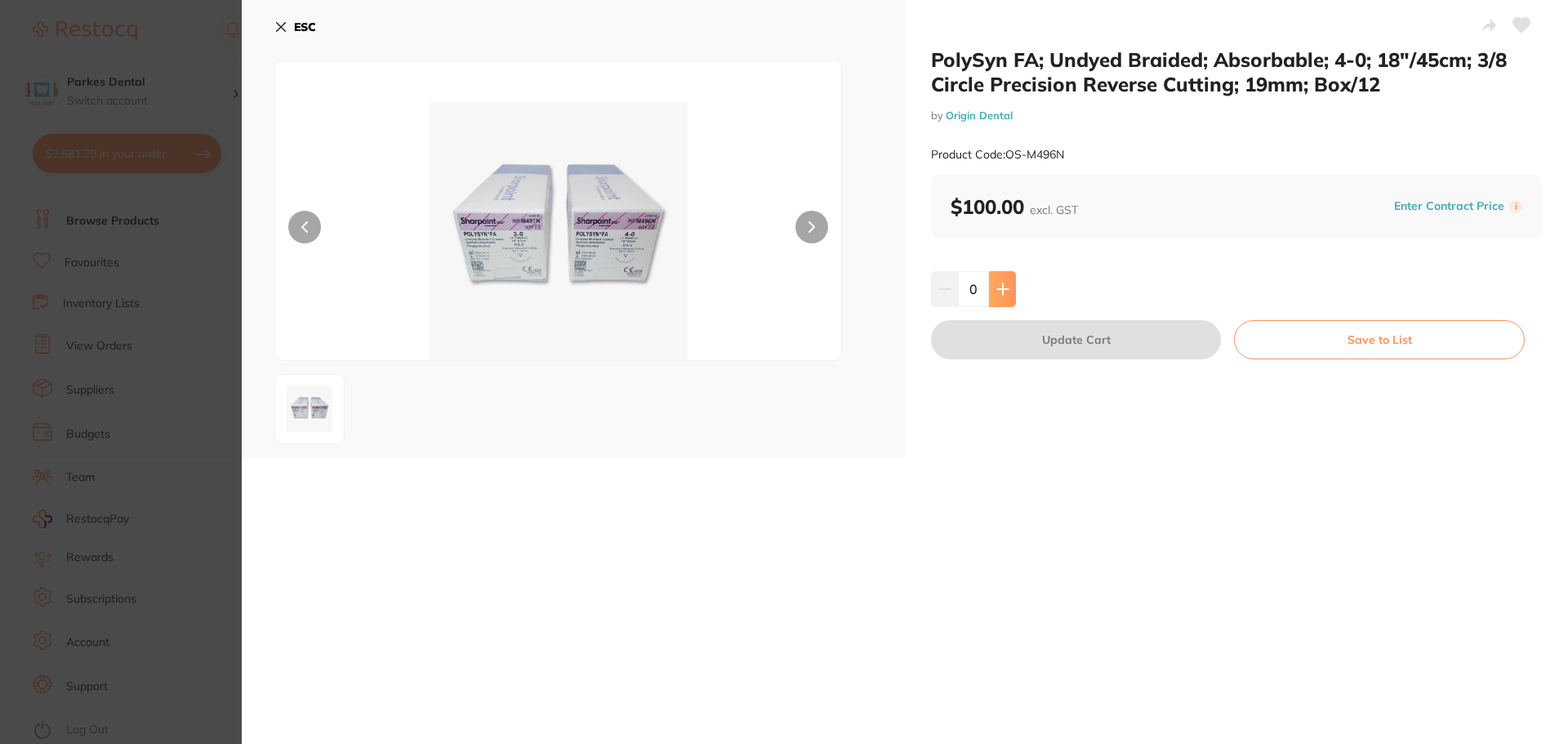
click at [1006, 281] on button at bounding box center [1002, 289] width 27 height 36
type input "1"
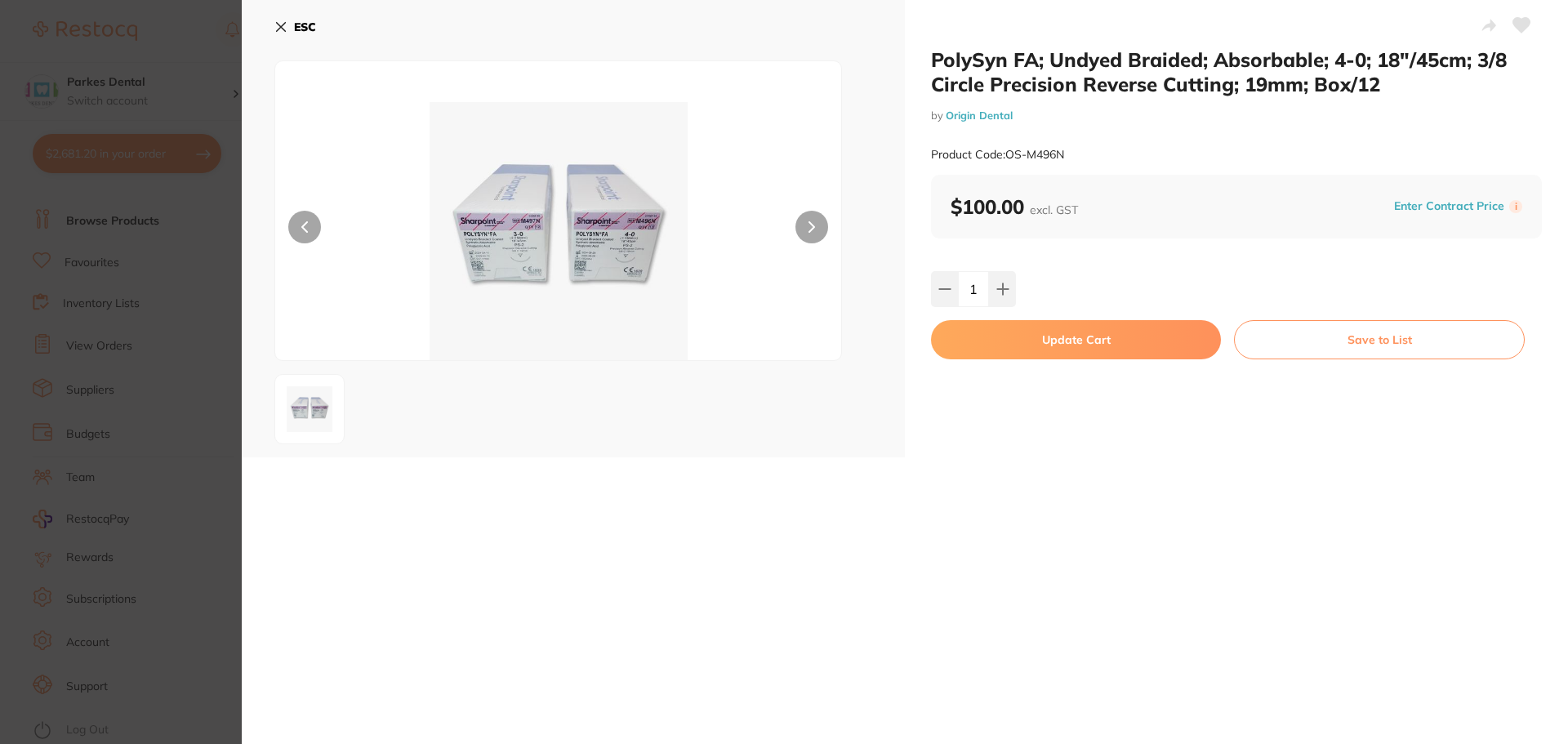
click at [1150, 341] on button "Update Cart" at bounding box center [1076, 340] width 290 height 39
checkbox input "false"
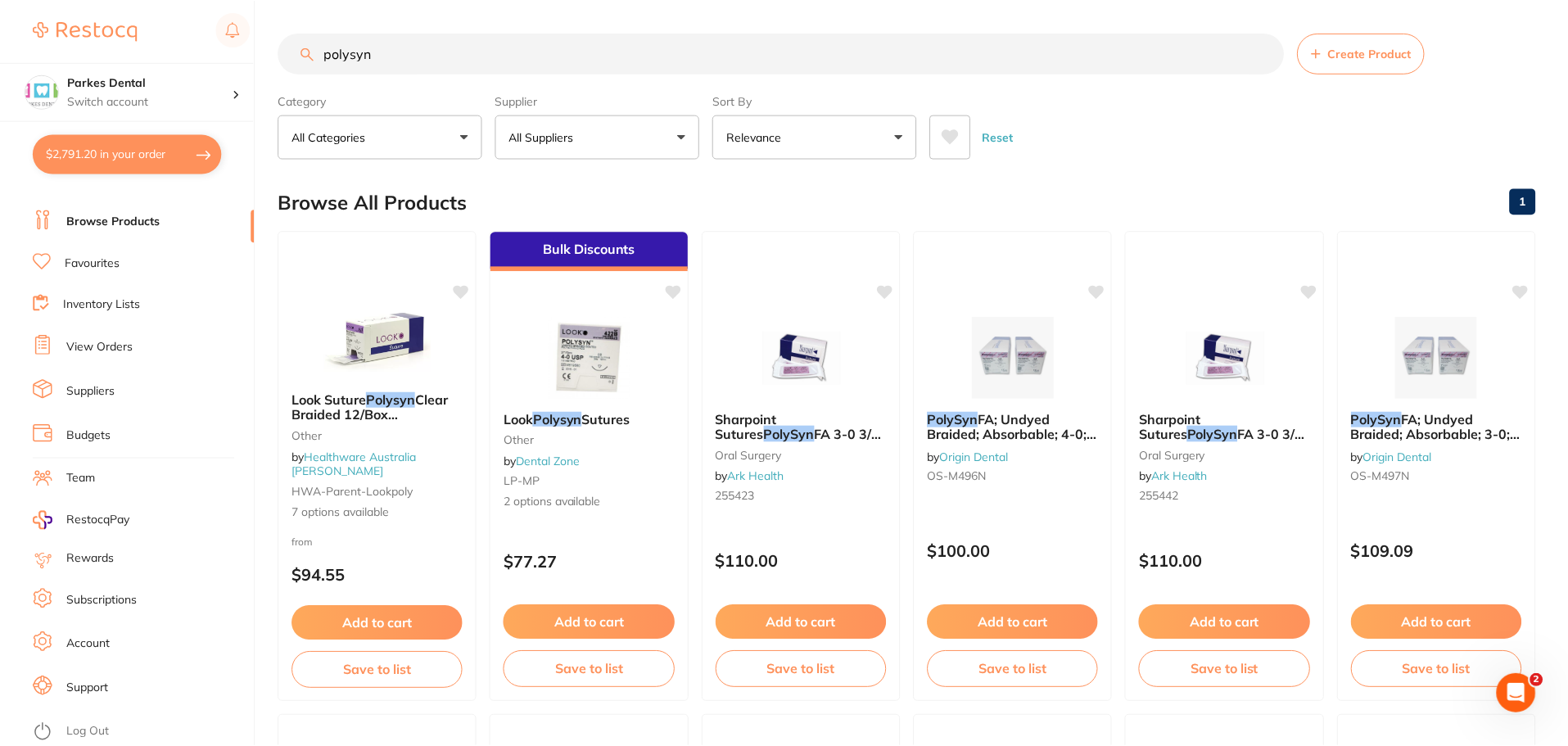
scroll to position [5, 0]
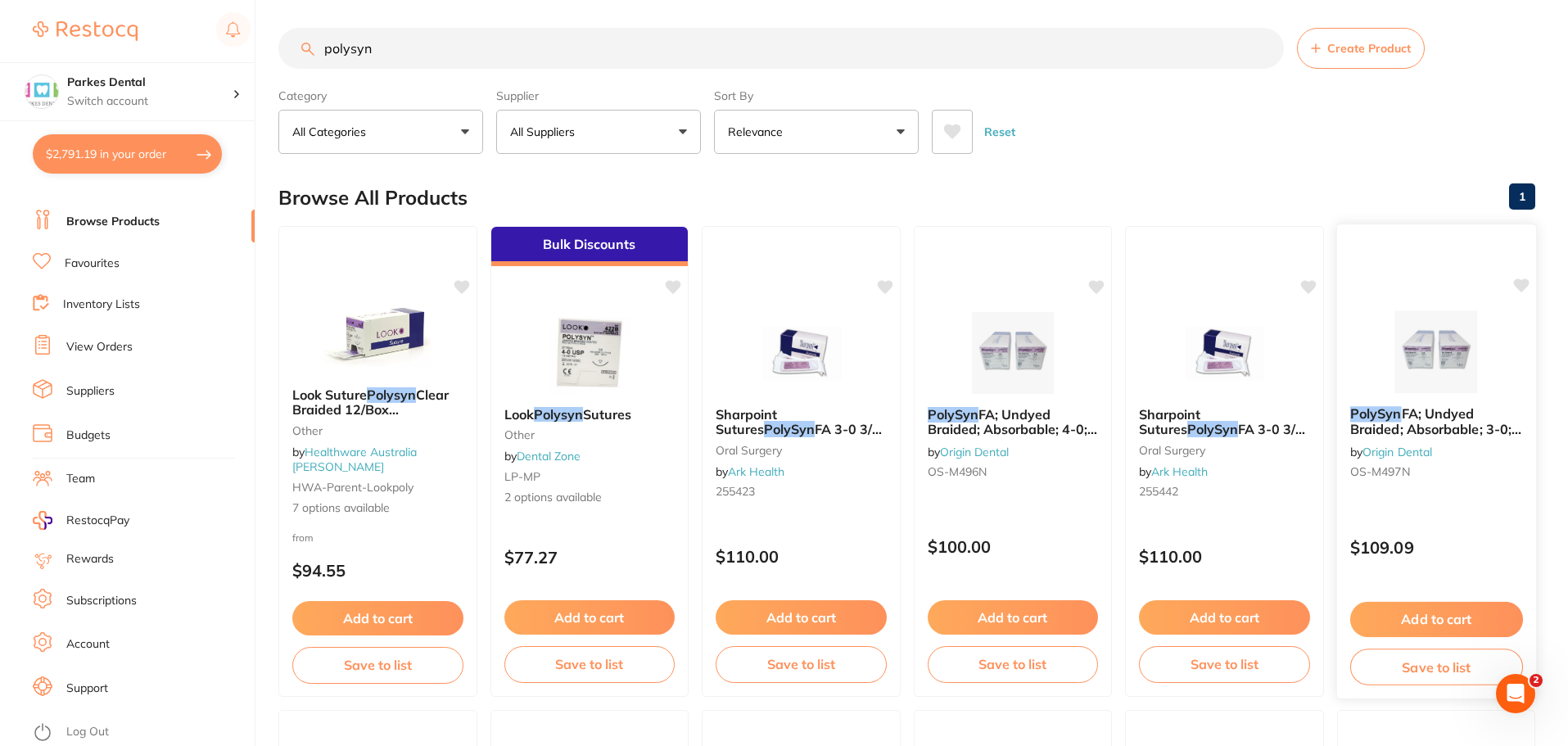
click at [1443, 331] on img at bounding box center [1435, 352] width 107 height 83
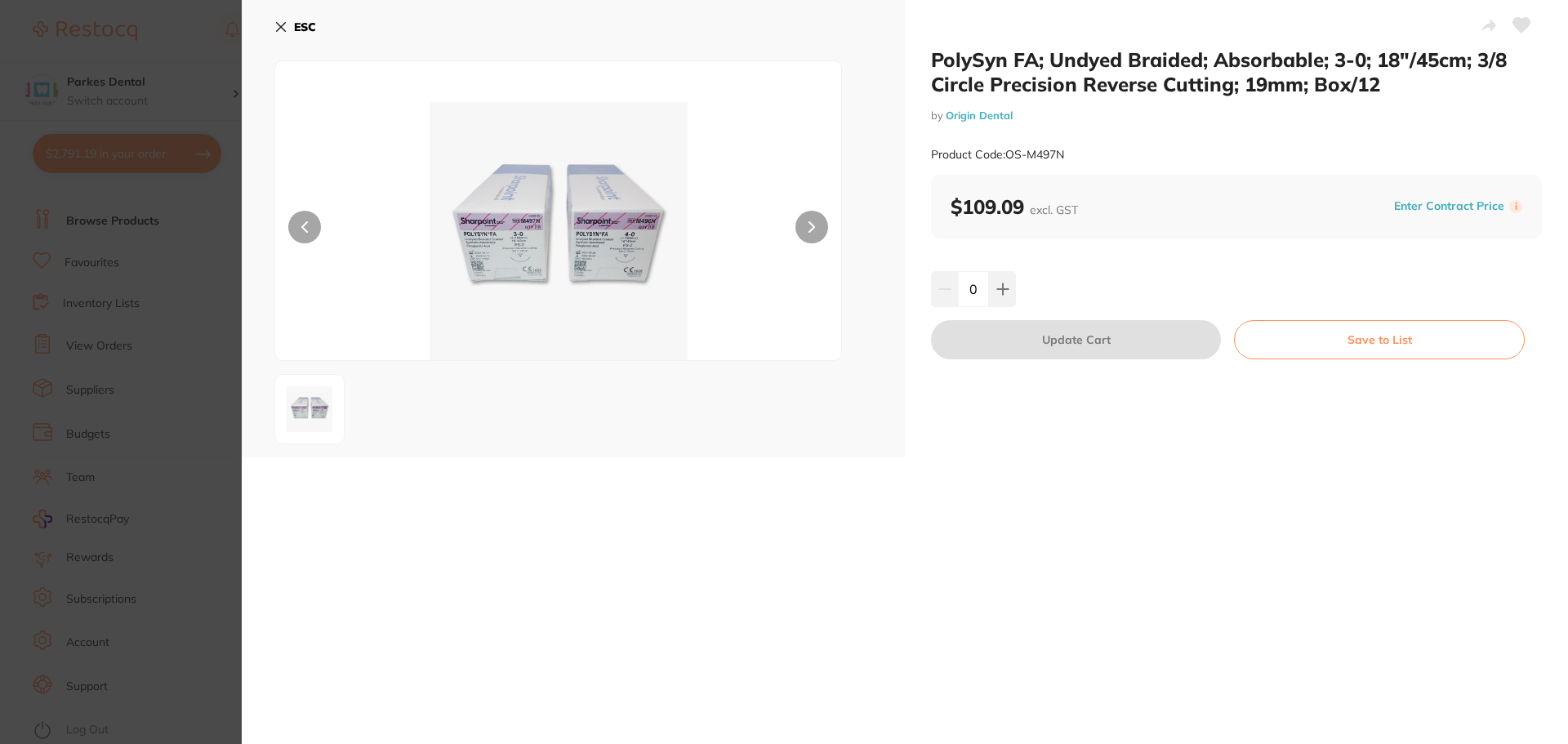
click at [189, 377] on section "PolySyn FA; Undyed Braided; Absorbable; 3-0; 18″/45cm; 3/8 Circle Precision Rev…" at bounding box center [784, 372] width 1568 height 744
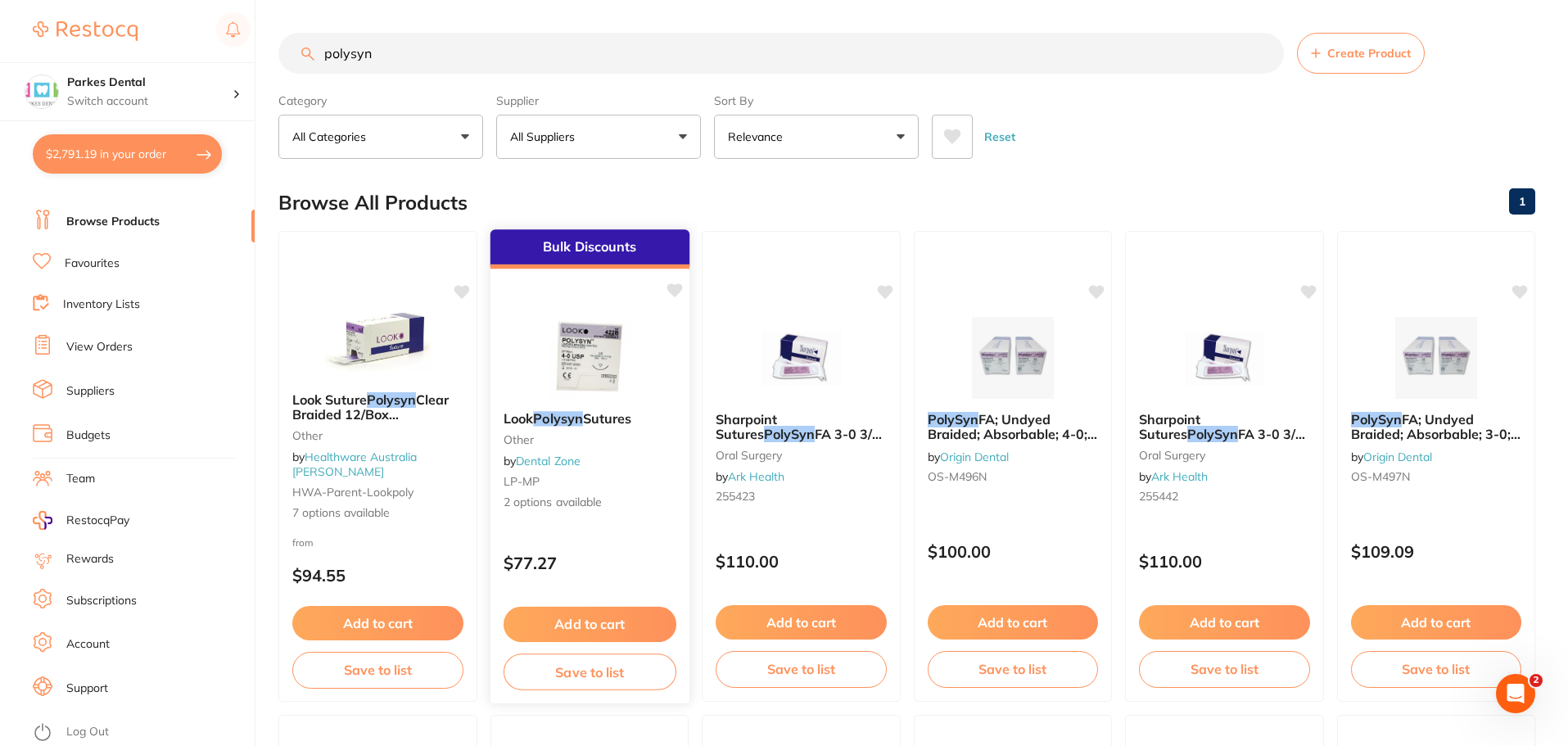
click at [623, 349] on img at bounding box center [589, 357] width 107 height 83
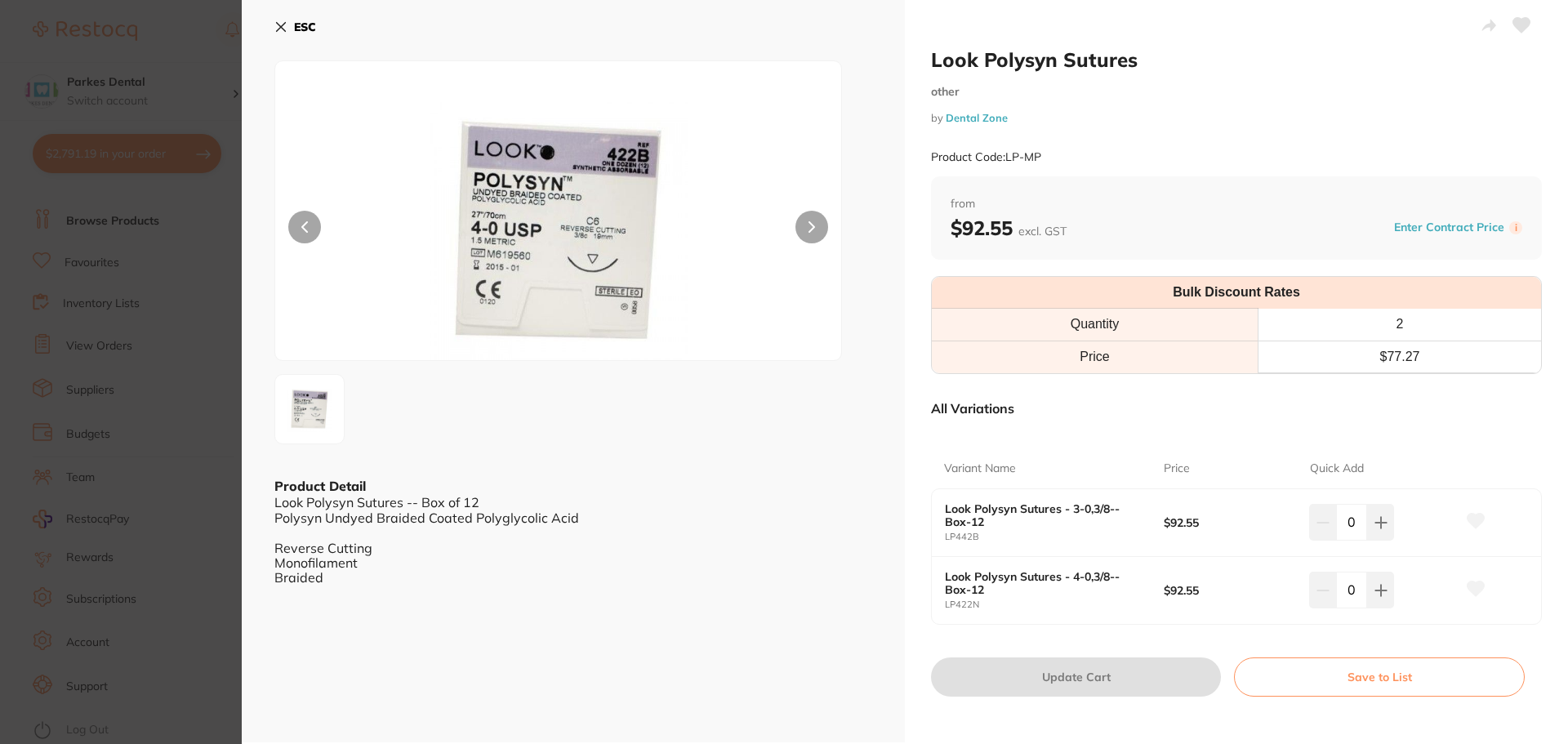
click at [151, 312] on section "Look Polysyn Sutures other by Dental Zone Product Code: LP-MP ESC Product Detai…" at bounding box center [784, 372] width 1568 height 744
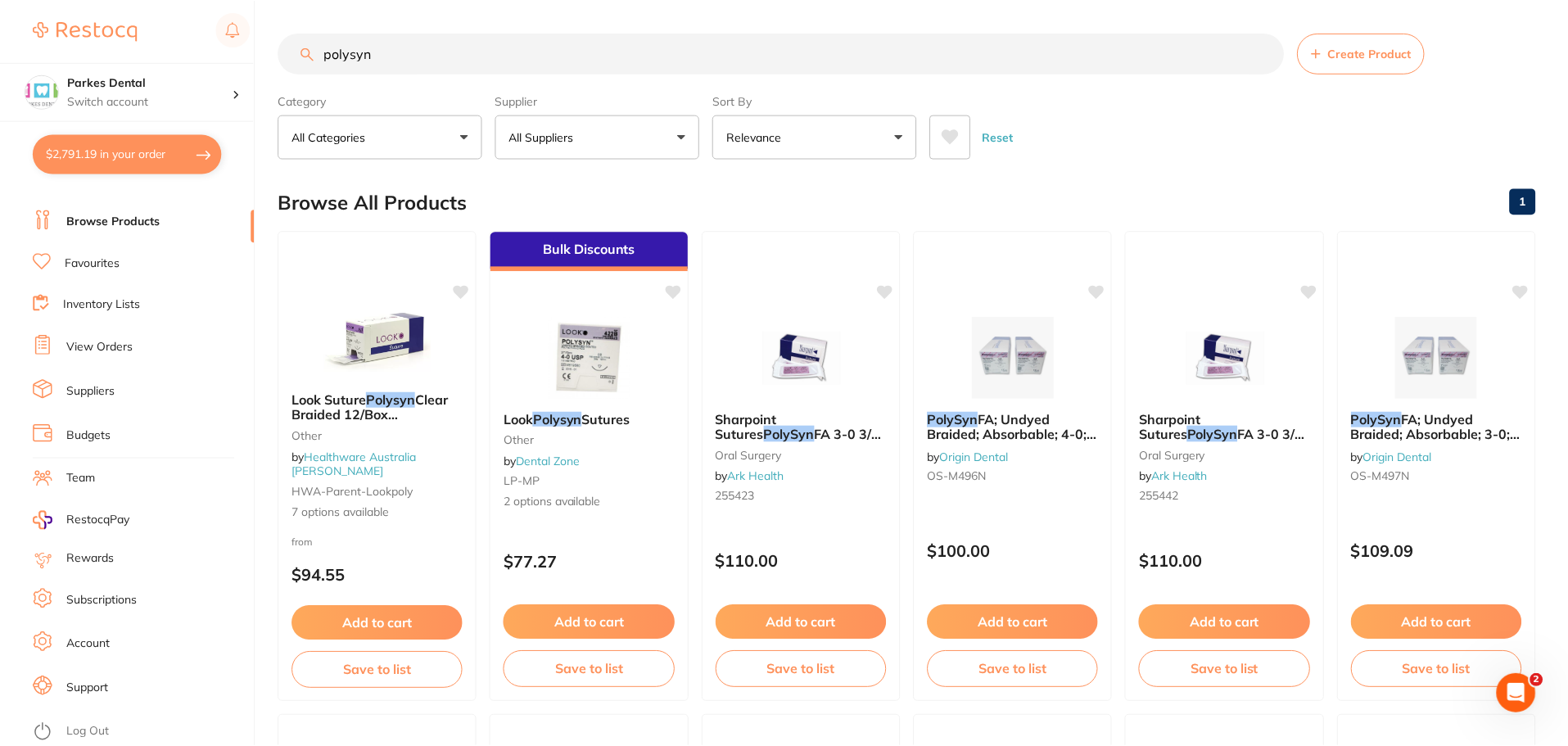
scroll to position [1, 0]
click at [1034, 378] on img at bounding box center [1013, 356] width 107 height 83
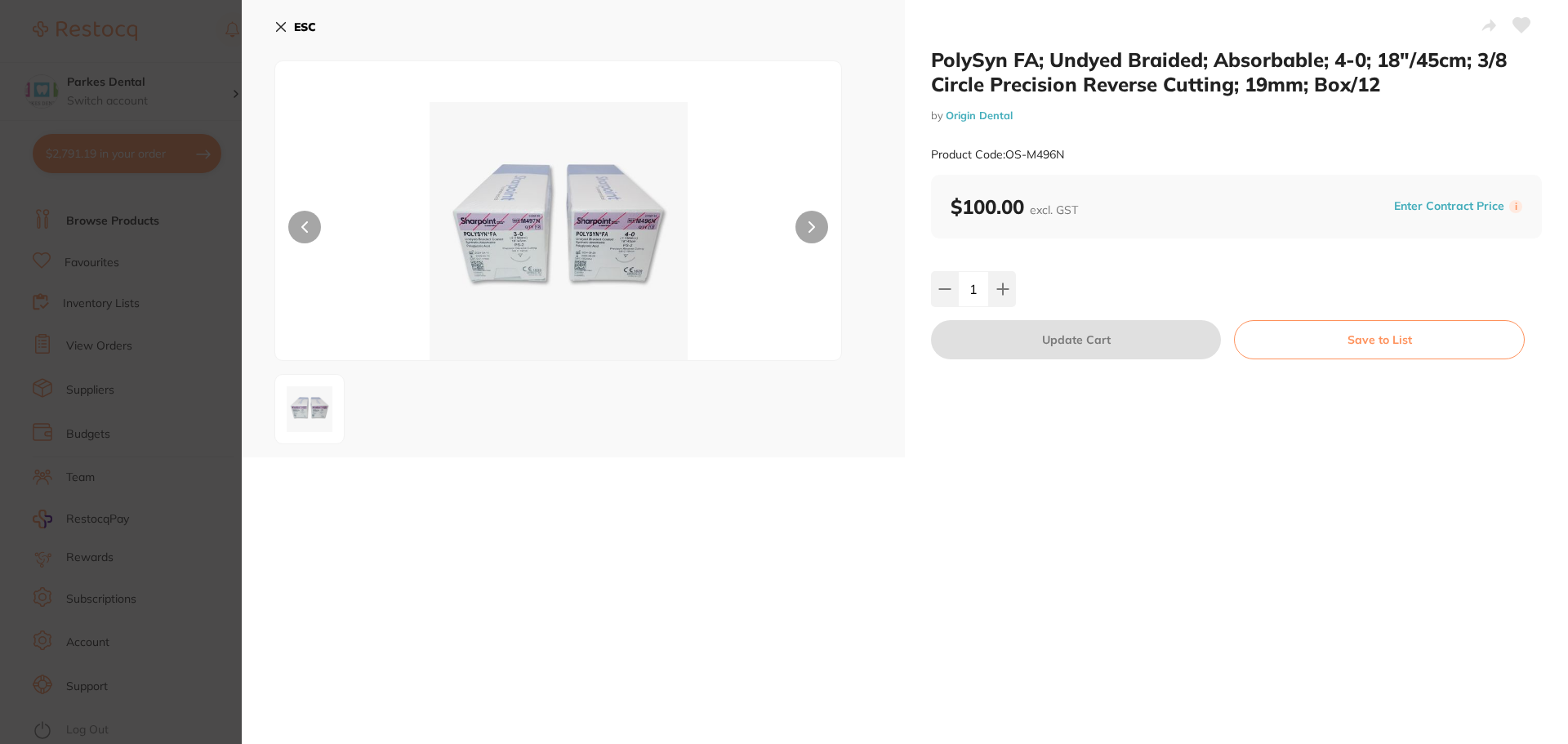
click at [156, 281] on section "PolySyn FA; Undyed Braided; Absorbable; 4-0; 18″/45cm; 3/8 Circle Precision Rev…" at bounding box center [784, 372] width 1568 height 744
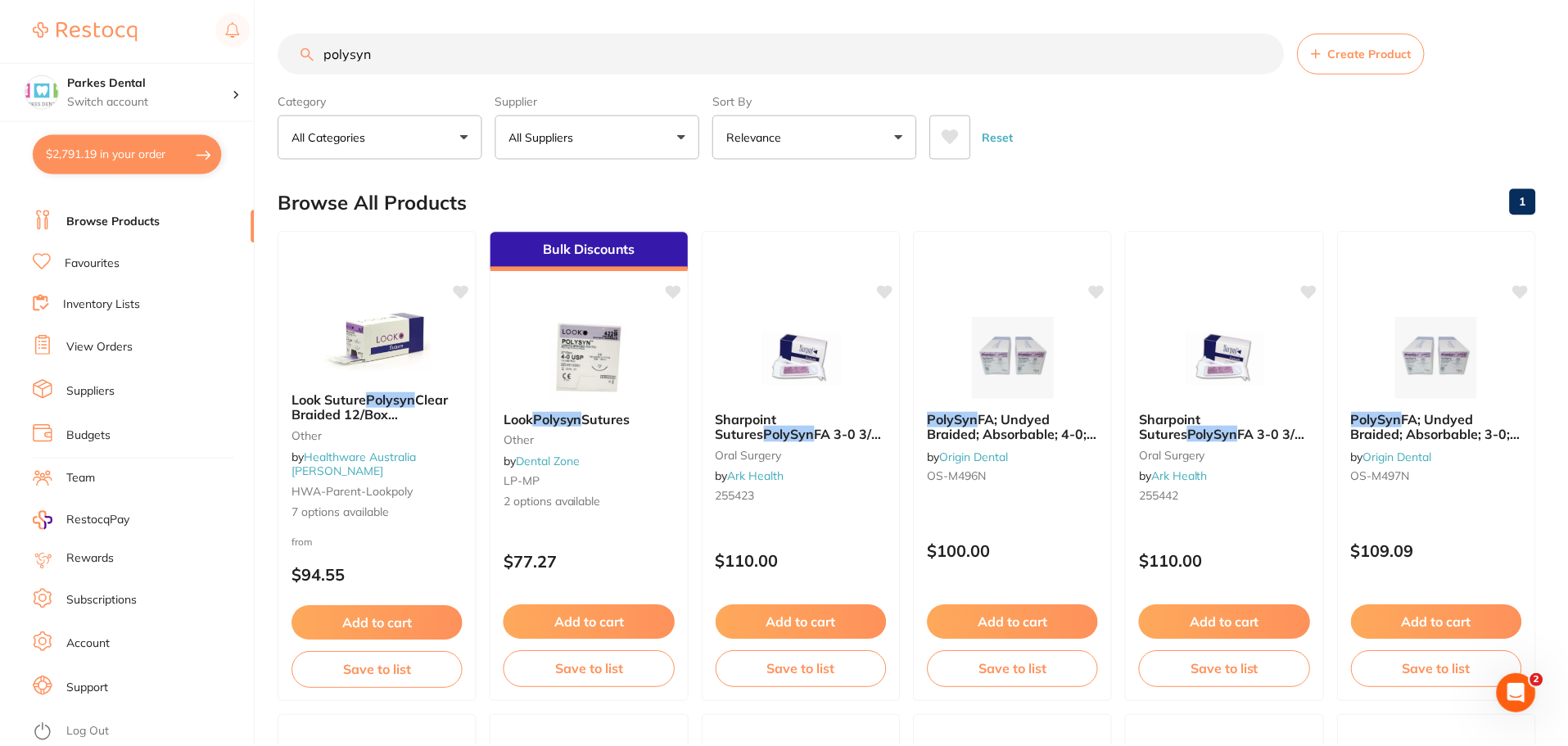
scroll to position [1, 0]
click at [522, 371] on div at bounding box center [589, 356] width 199 height 83
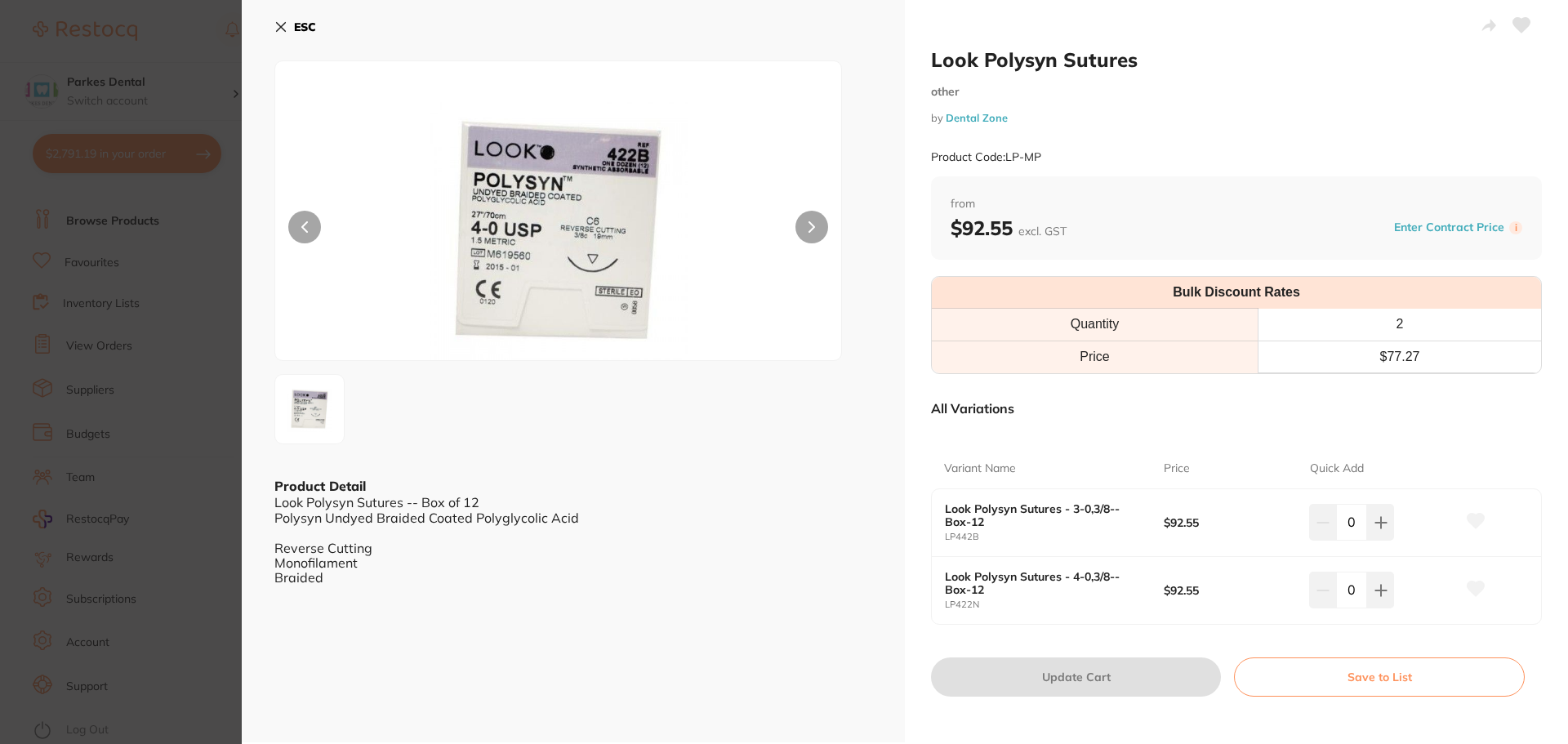
click at [1396, 522] on div "0" at bounding box center [1381, 521] width 146 height 36
click at [1387, 526] on button at bounding box center [1381, 521] width 27 height 36
type input "1"
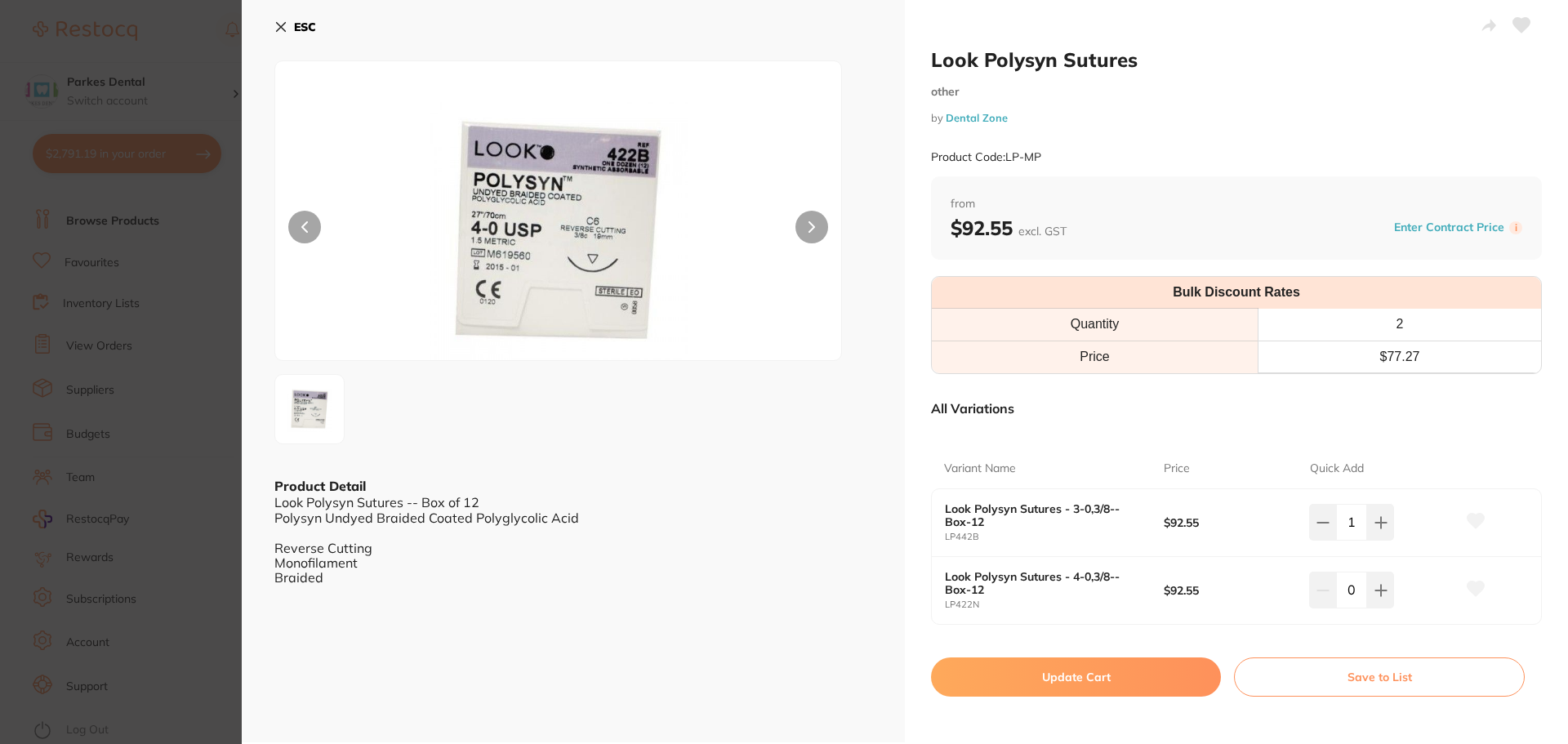
click at [1068, 686] on button "Update Cart" at bounding box center [1076, 677] width 290 height 39
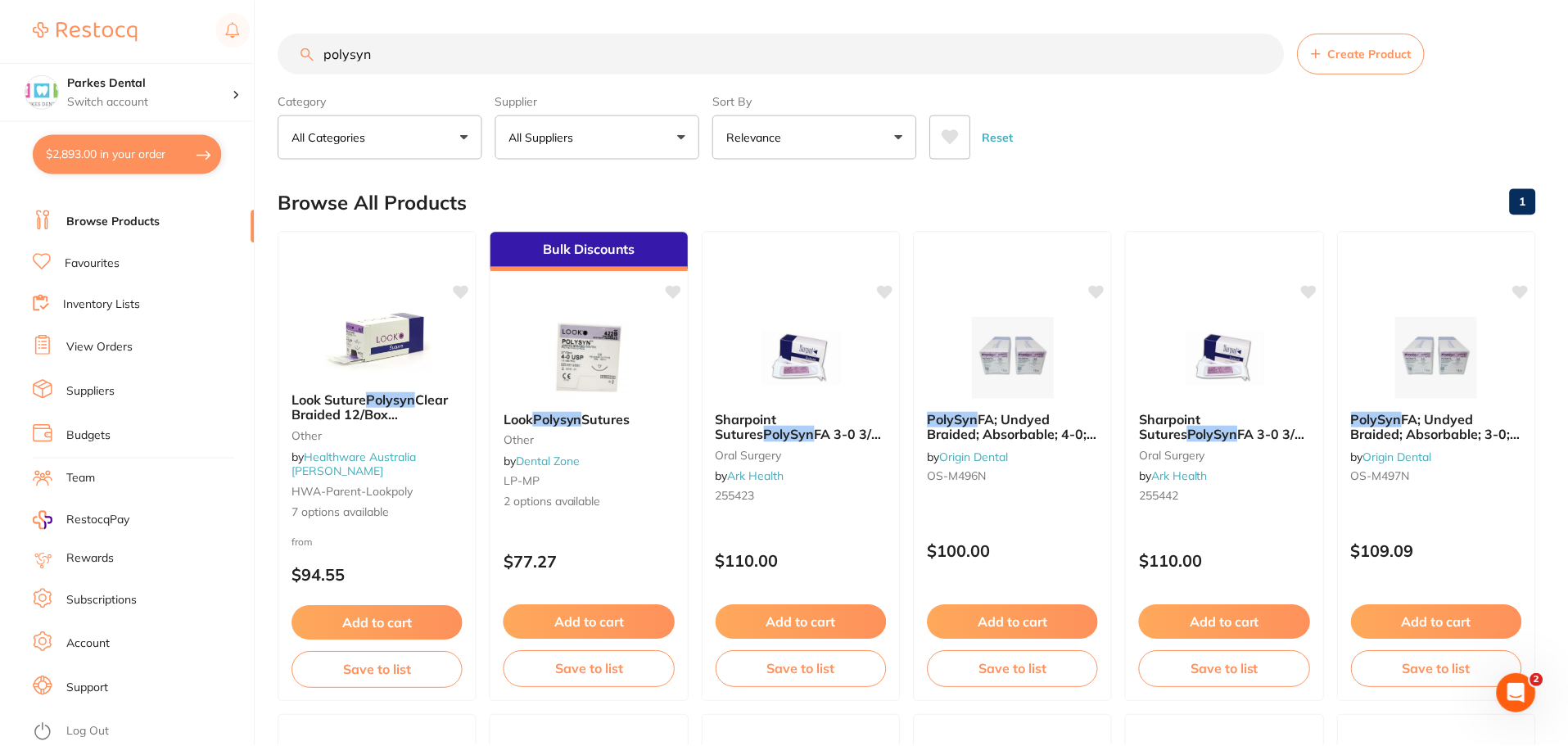
scroll to position [1, 0]
click at [30, 149] on section "Parkes Dental Switch account Parkes Dental United Pty Ltd Parkes Dental $2,893.…" at bounding box center [128, 373] width 255 height 746
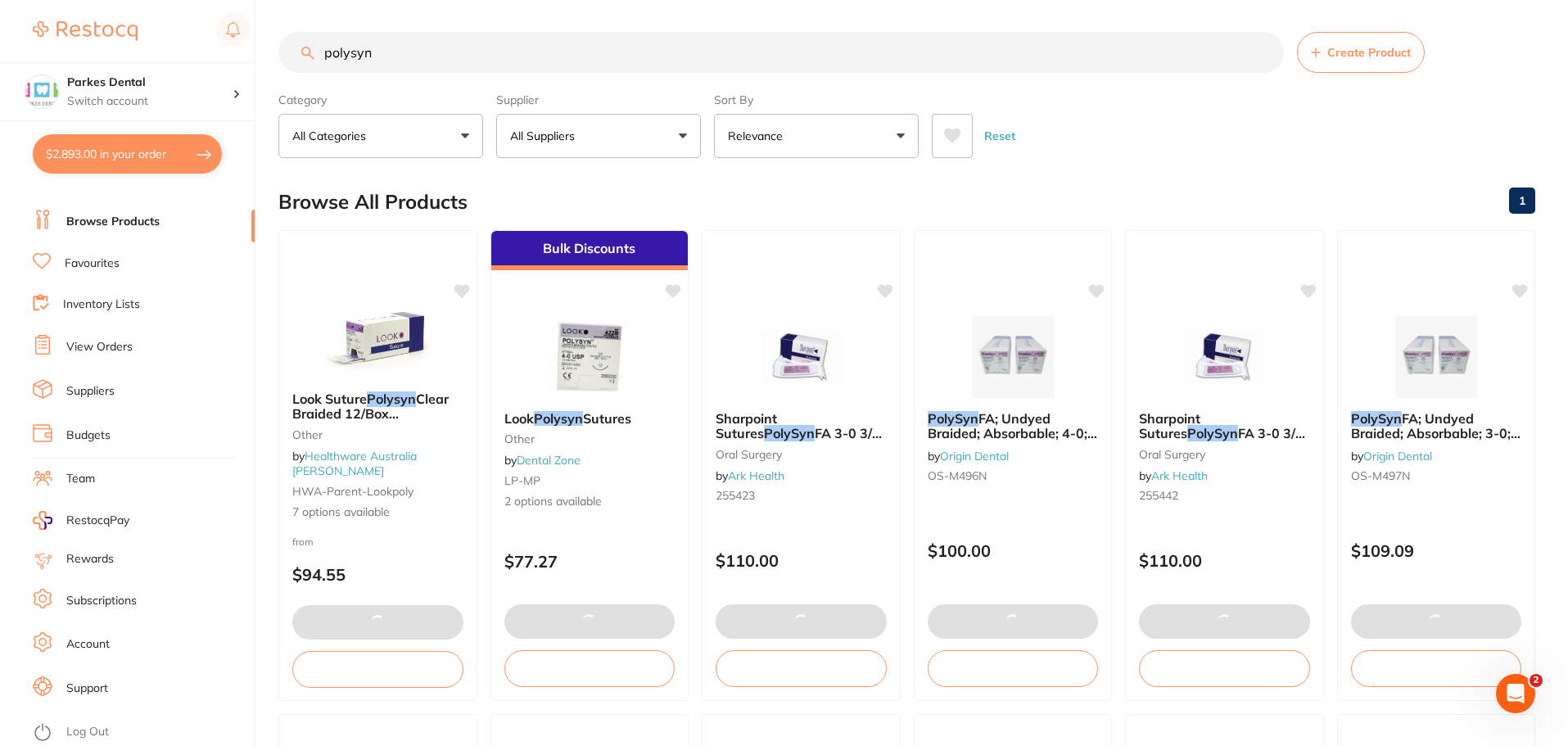
click at [85, 146] on button "$2,893.00 in your order" at bounding box center [127, 154] width 189 height 39
checkbox input "true"
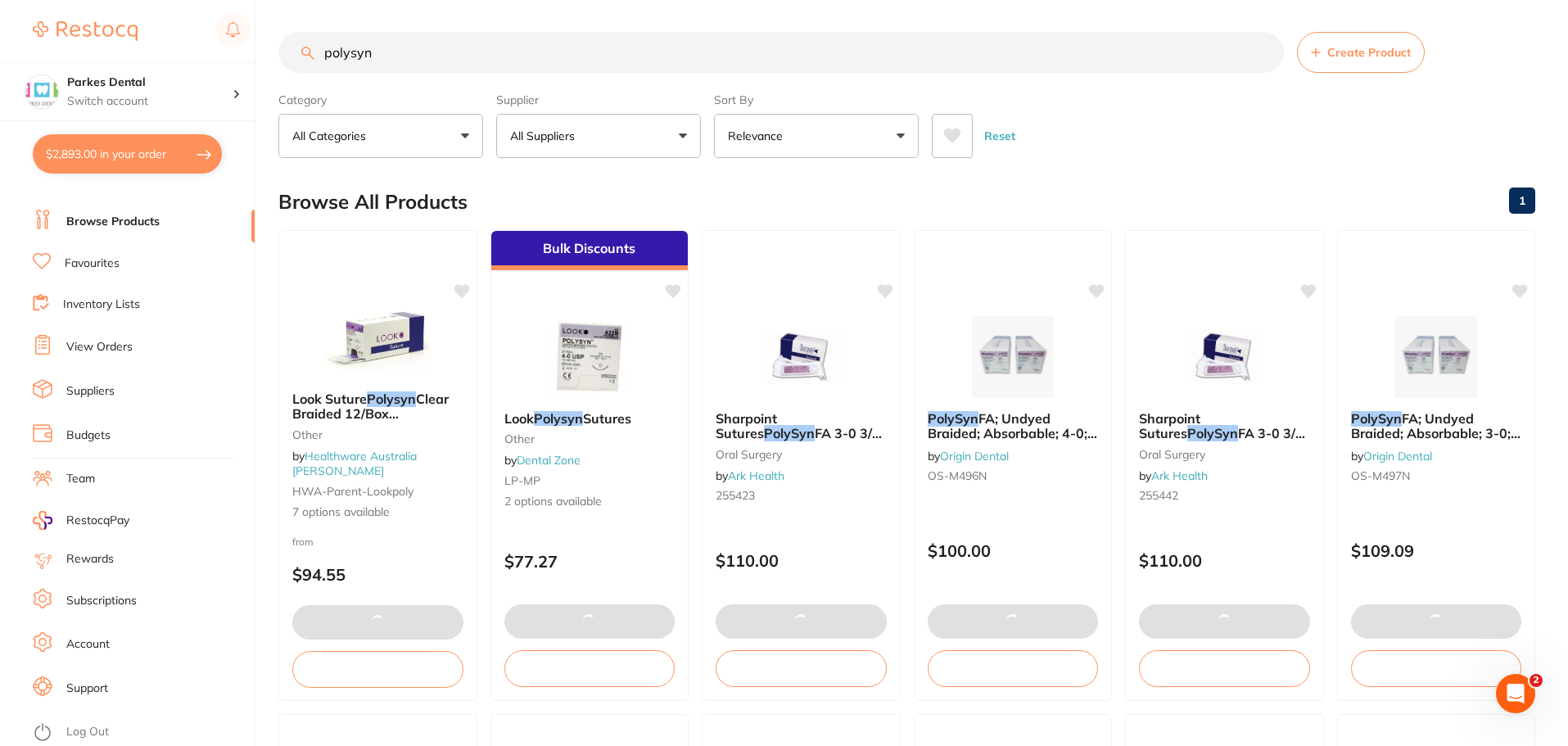
checkbox input "true"
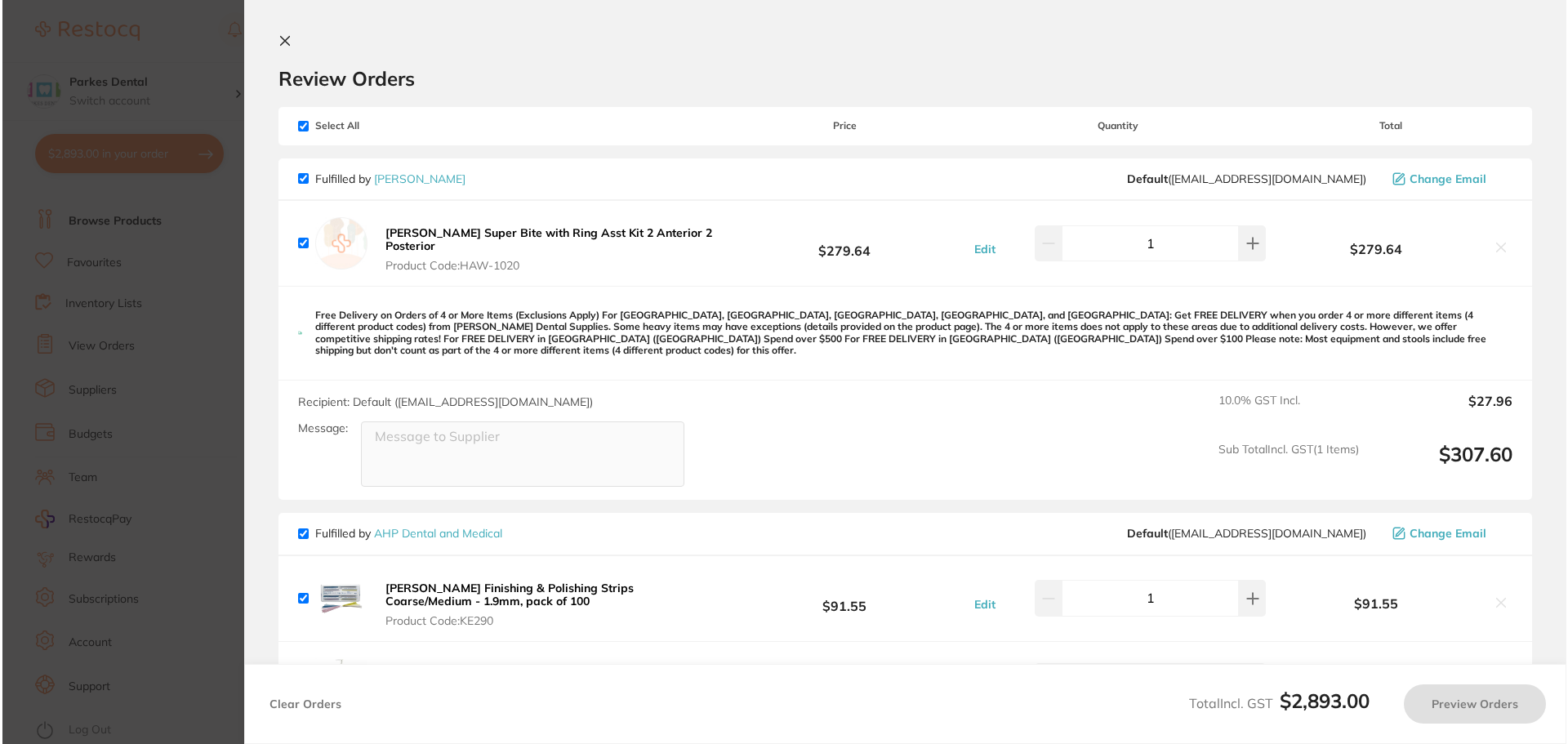
scroll to position [0, 0]
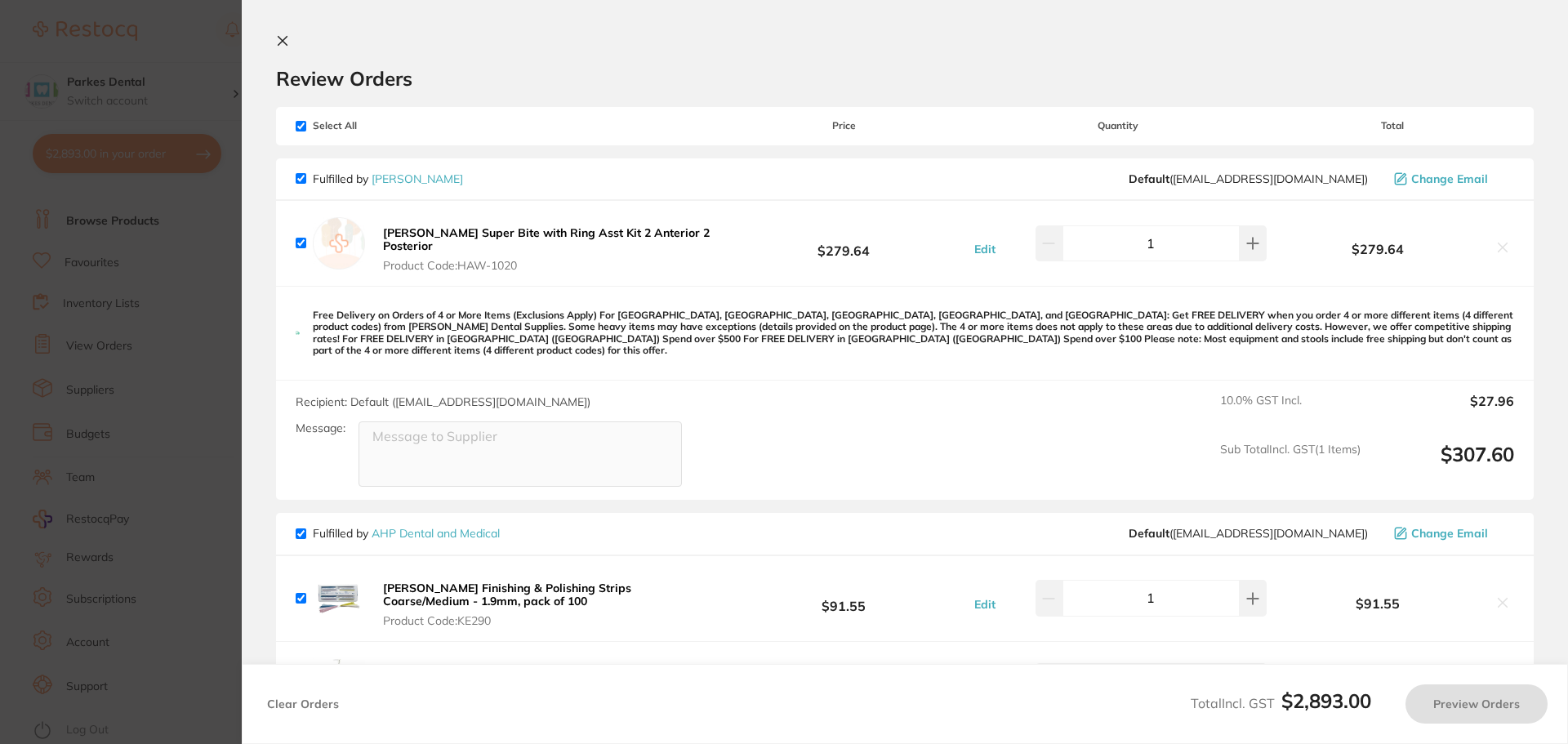
checkbox input "false"
checkbox input "true"
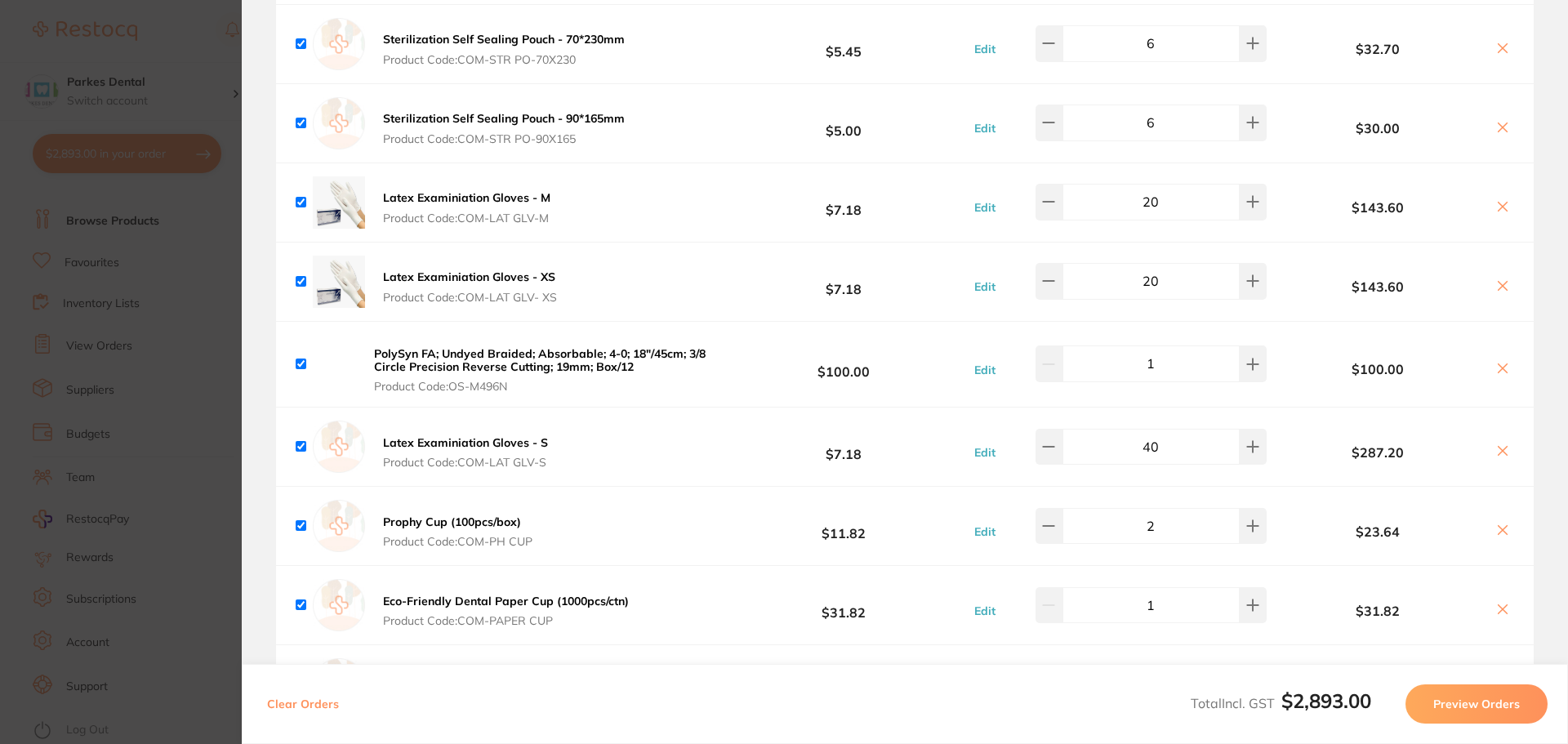
scroll to position [3757, 0]
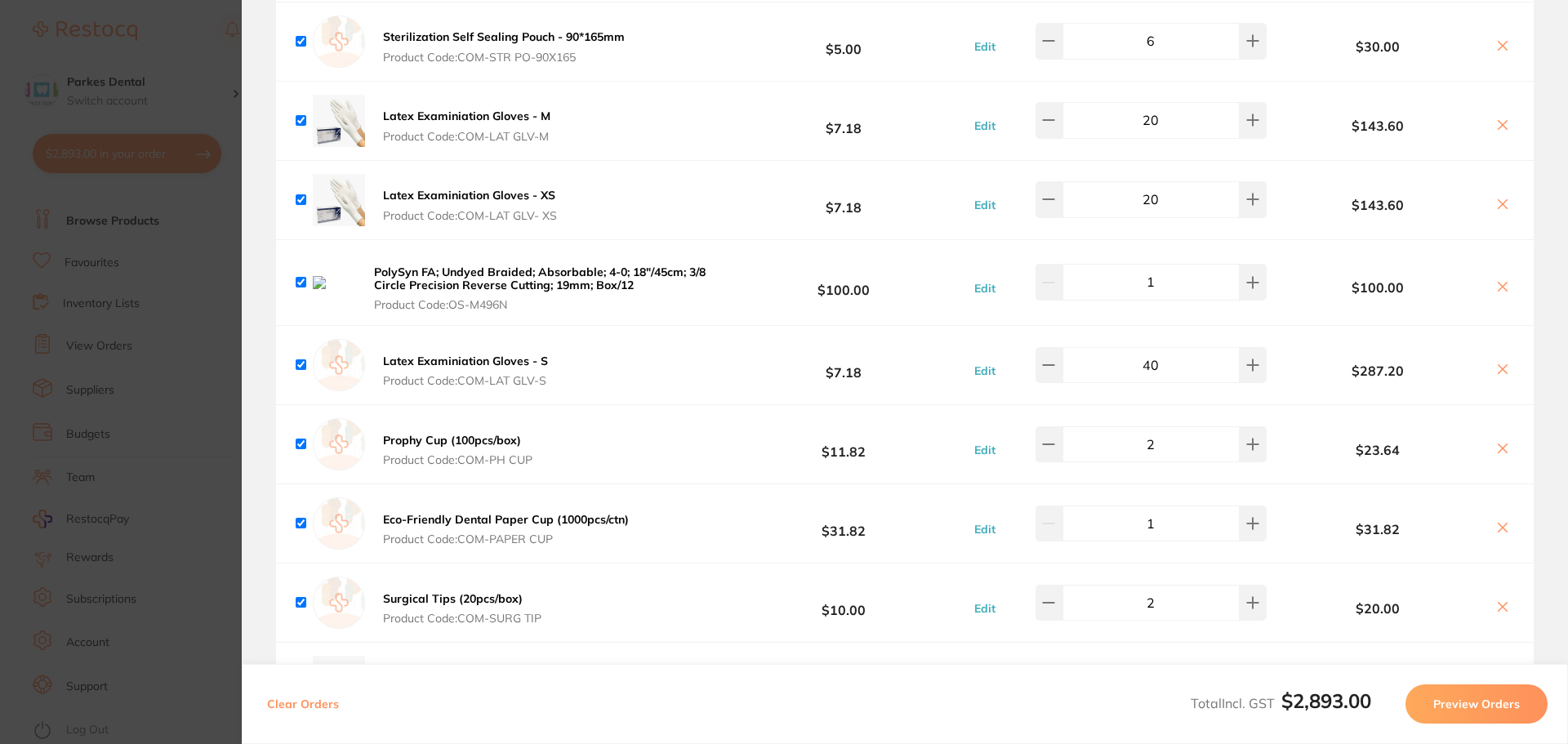
click at [1496, 280] on icon at bounding box center [1503, 287] width 13 height 13
checkbox input "false"
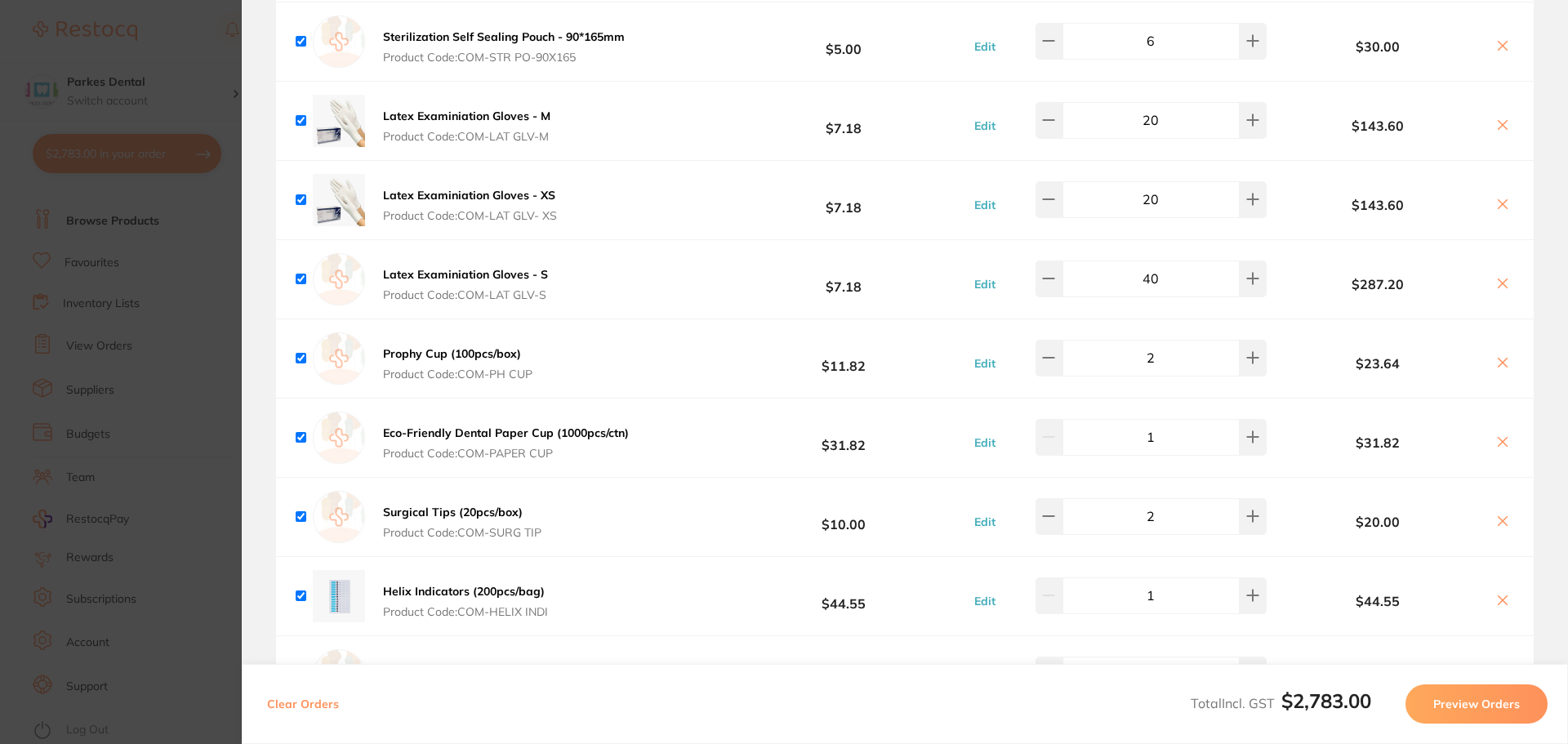
click at [138, 265] on section "Update RRP Set your pre negotiated price for this item. Item Agreed RRP (excl. …" at bounding box center [784, 372] width 1568 height 744
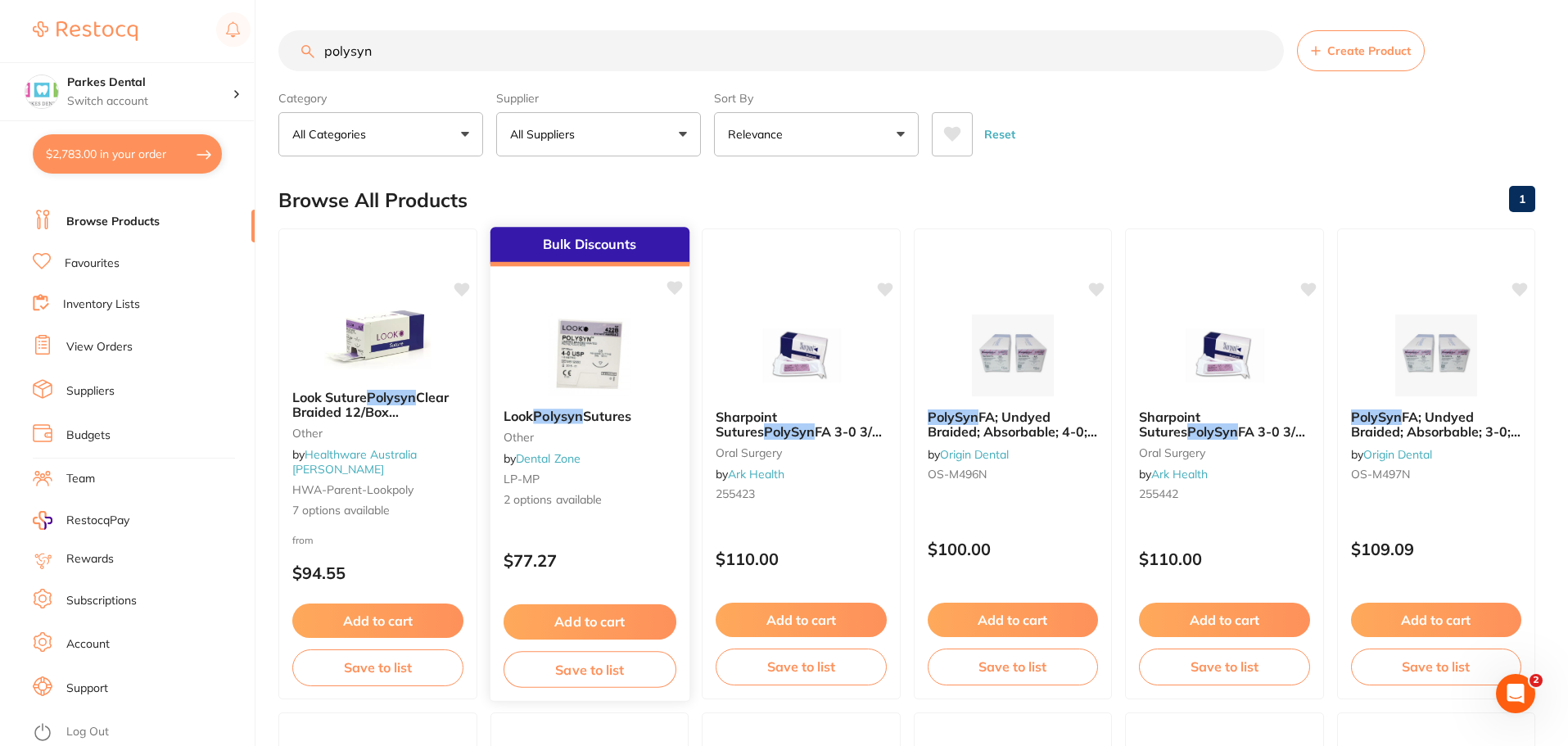
scroll to position [0, 0]
